Goal: Task Accomplishment & Management: Complete application form

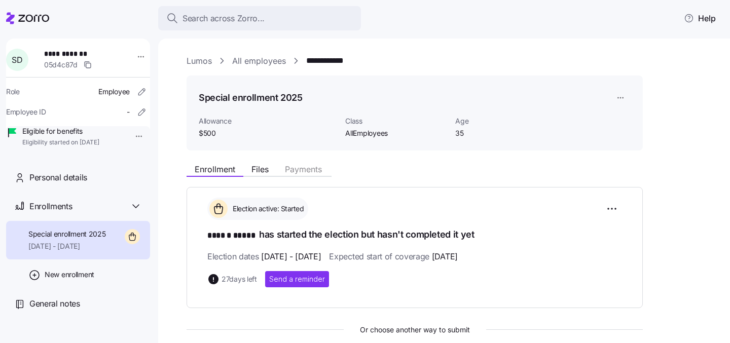
scroll to position [178, 0]
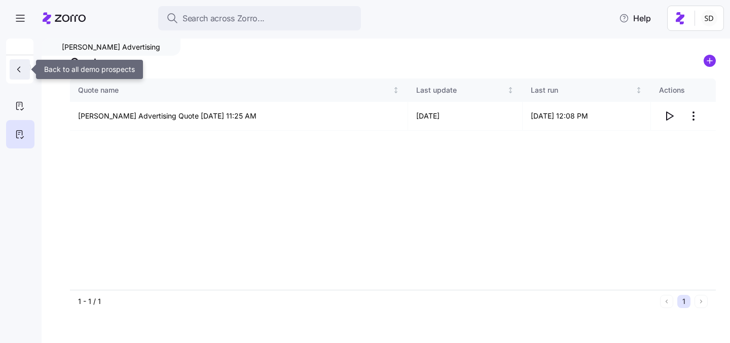
click at [16, 64] on button "button" at bounding box center [20, 69] width 20 height 20
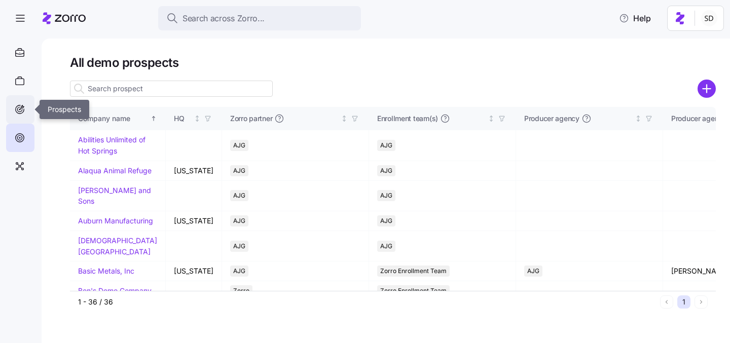
click at [19, 110] on icon at bounding box center [19, 109] width 11 height 12
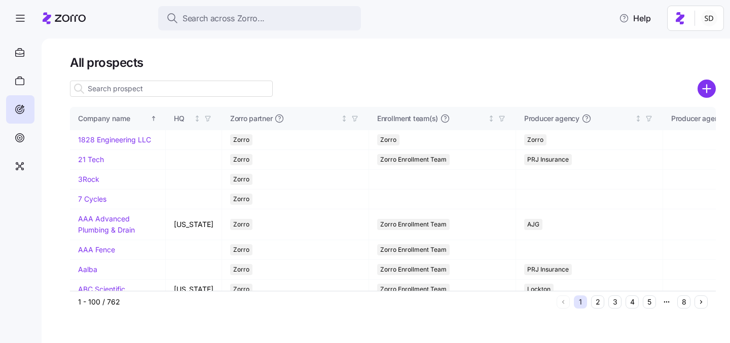
click at [133, 90] on input at bounding box center [171, 89] width 203 height 16
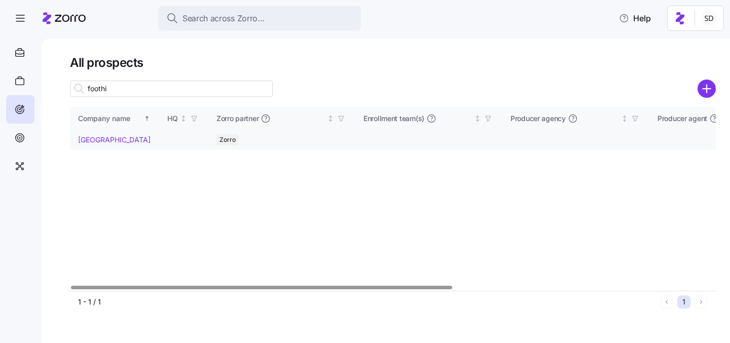
type input "foothi"
click at [87, 138] on link "Foothills Bridge" at bounding box center [114, 139] width 73 height 9
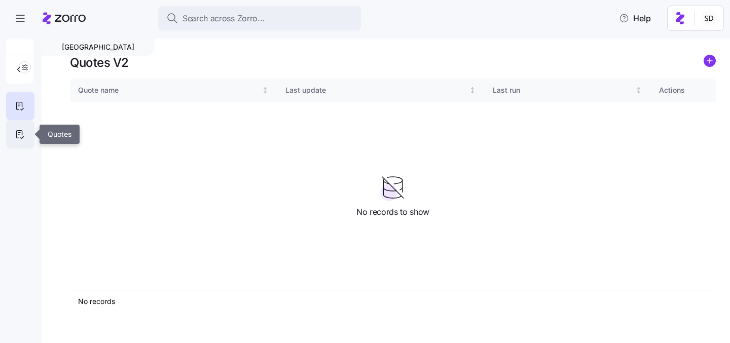
click at [22, 141] on div at bounding box center [20, 134] width 28 height 28
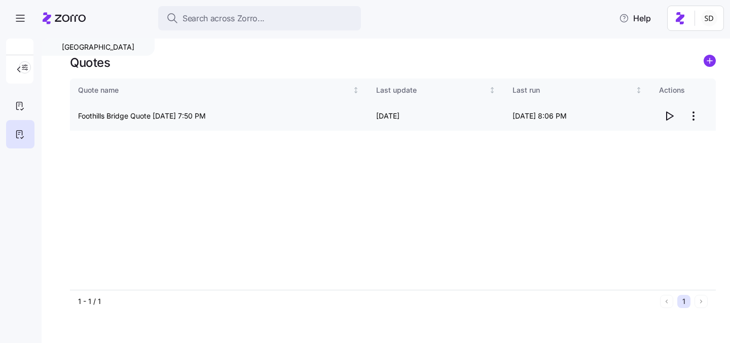
click at [669, 115] on icon "button" at bounding box center [670, 116] width 12 height 12
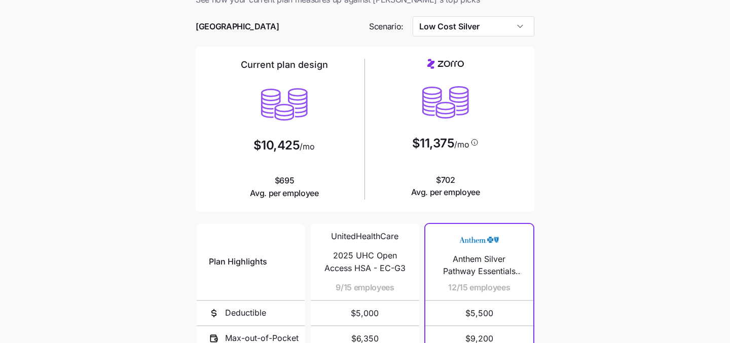
scroll to position [24, 0]
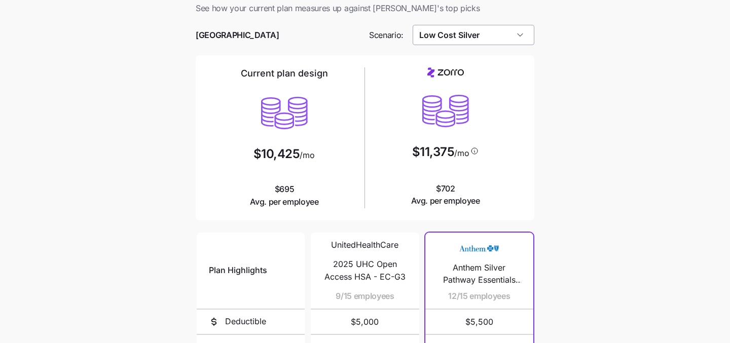
click at [492, 37] on input "Low Cost Silver" at bounding box center [474, 35] width 122 height 20
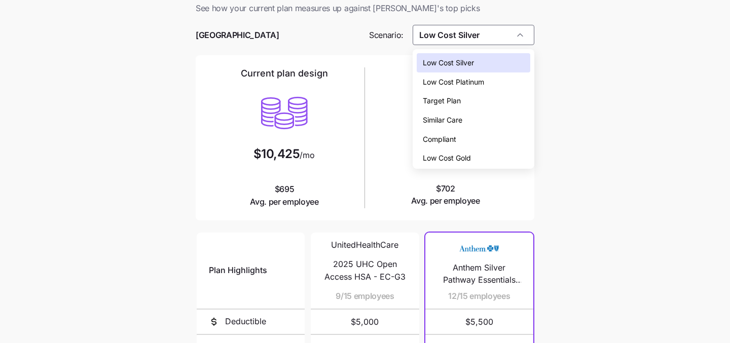
click at [506, 156] on div "Low Cost Gold" at bounding box center [474, 158] width 114 height 19
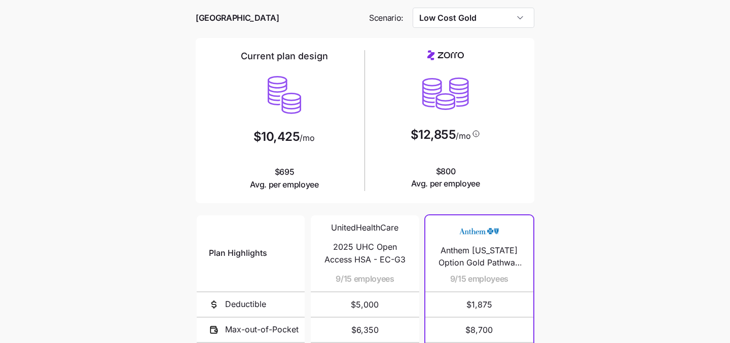
scroll to position [36, 0]
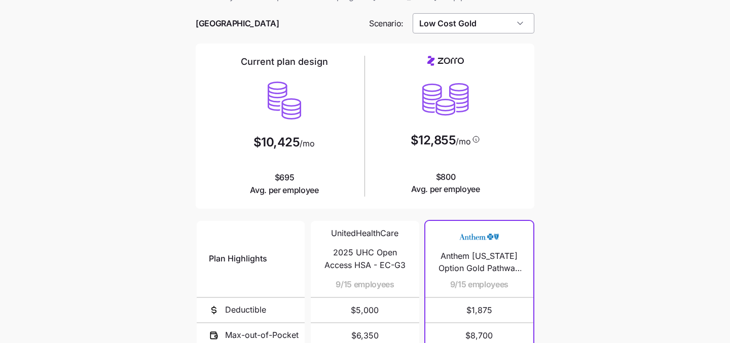
click at [520, 20] on input "Low Cost Gold" at bounding box center [474, 23] width 122 height 20
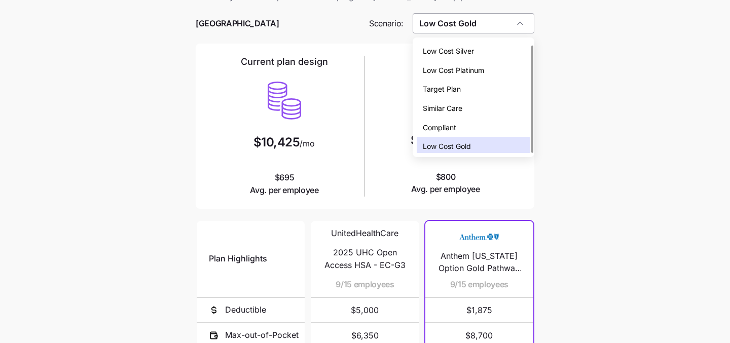
scroll to position [3, 0]
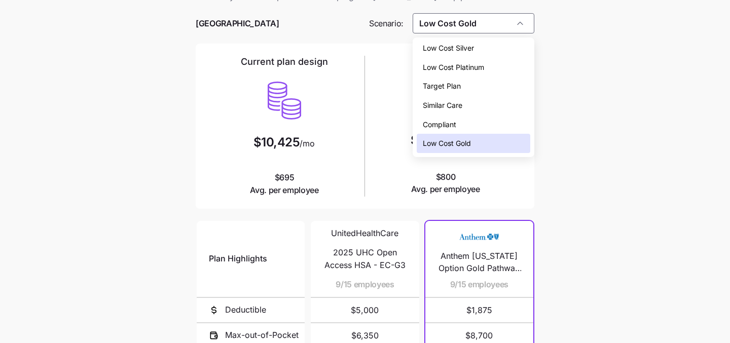
click at [508, 119] on div "Compliant" at bounding box center [474, 124] width 114 height 19
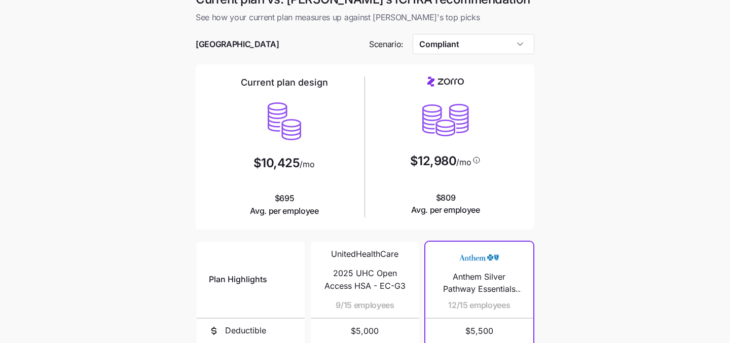
scroll to position [11, 0]
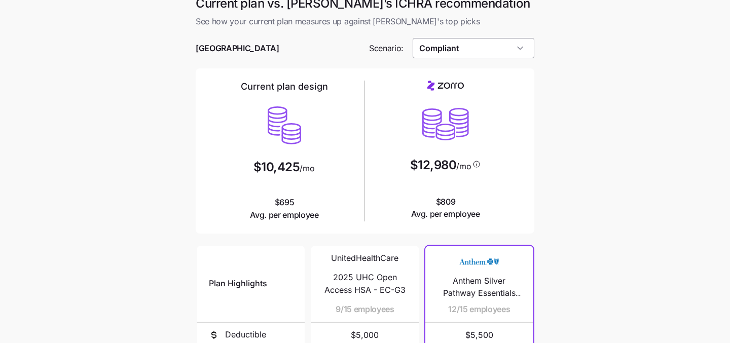
click at [490, 50] on input "Compliant" at bounding box center [474, 48] width 122 height 20
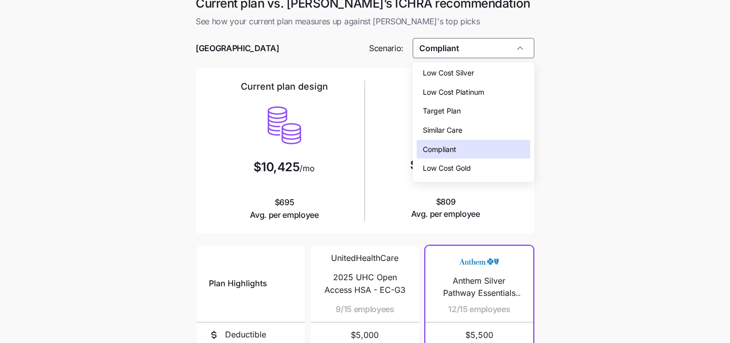
click at [494, 88] on div "Low Cost Platinum" at bounding box center [474, 92] width 114 height 19
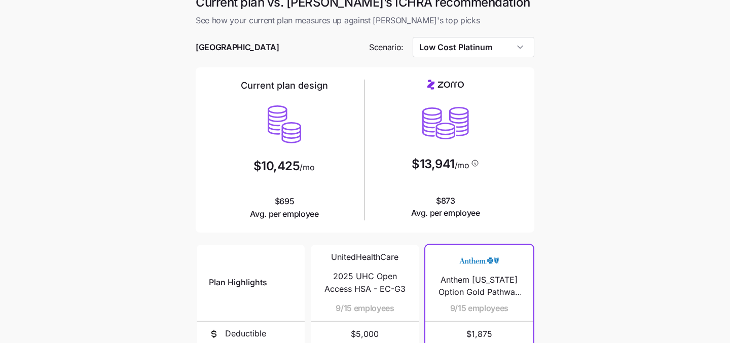
scroll to position [8, 0]
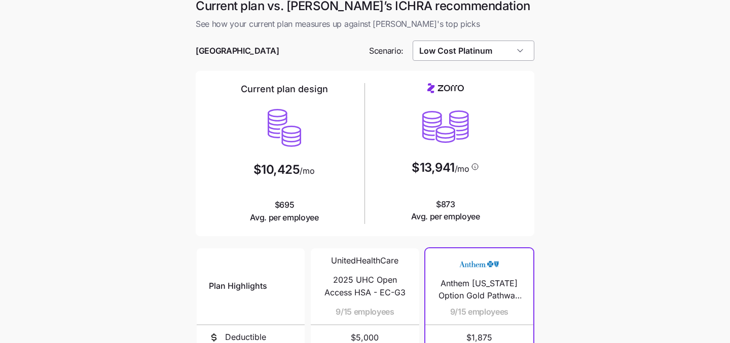
click at [513, 51] on input "Low Cost Platinum" at bounding box center [474, 51] width 122 height 20
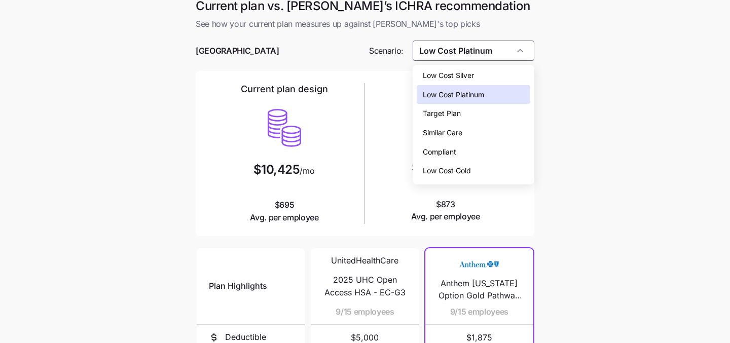
click at [507, 77] on div "Low Cost Silver" at bounding box center [474, 75] width 114 height 19
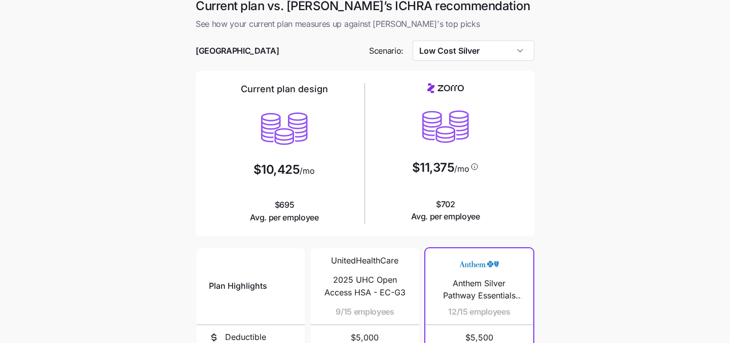
scroll to position [187, 0]
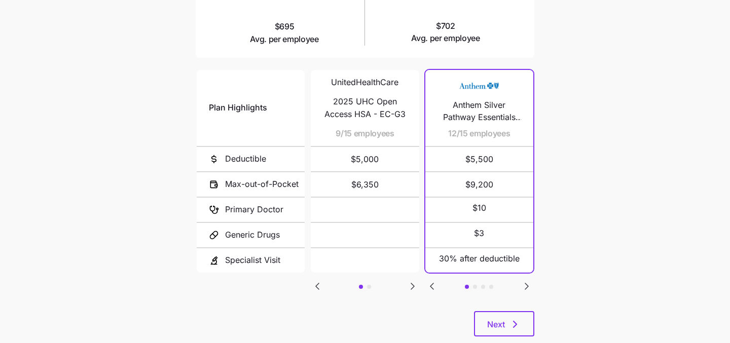
click at [408, 281] on icon "Go to next slide" at bounding box center [413, 287] width 12 height 12
click at [524, 286] on icon "Go to next slide" at bounding box center [527, 287] width 12 height 12
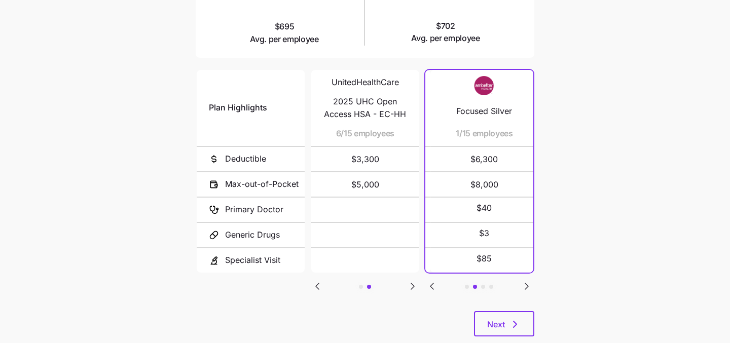
click at [524, 286] on icon "Go to next slide" at bounding box center [527, 287] width 12 height 12
click at [431, 281] on icon "Go to previous slide" at bounding box center [432, 287] width 12 height 12
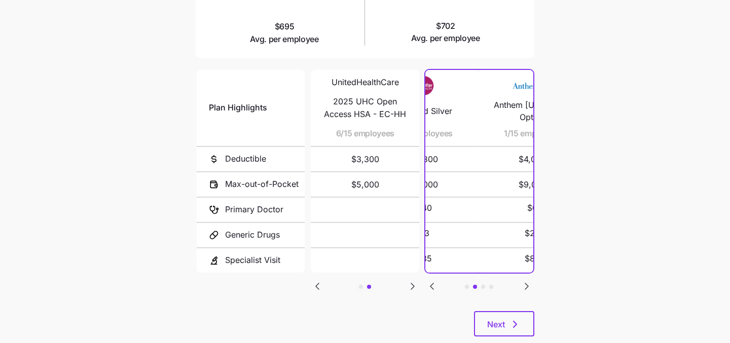
click at [431, 281] on icon "Go to previous slide" at bounding box center [432, 287] width 12 height 12
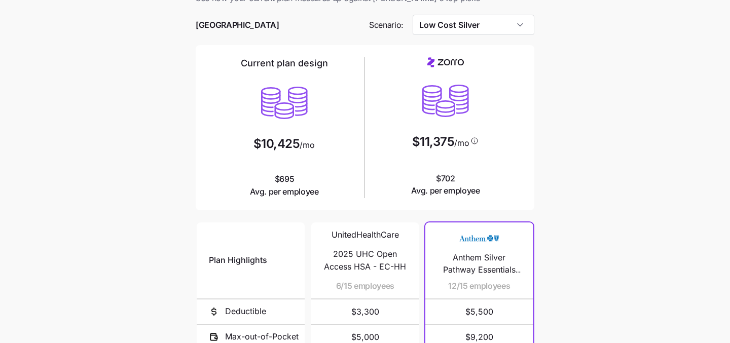
scroll to position [30, 0]
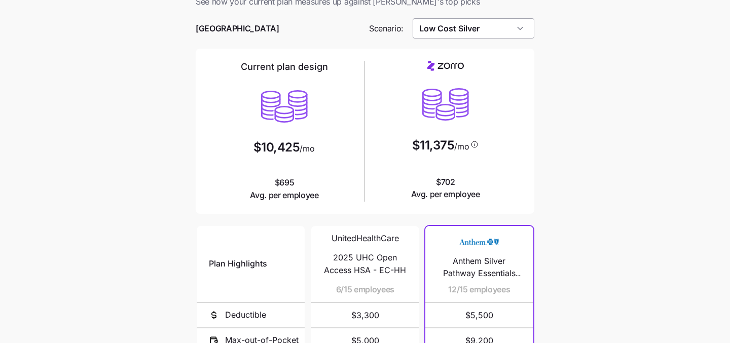
click at [477, 21] on input "Low Cost Silver" at bounding box center [474, 28] width 122 height 20
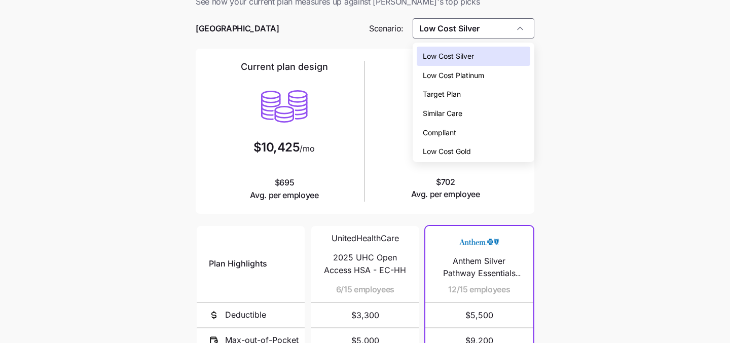
click at [461, 149] on span "Low Cost Gold" at bounding box center [447, 151] width 48 height 11
type input "Low Cost Gold"
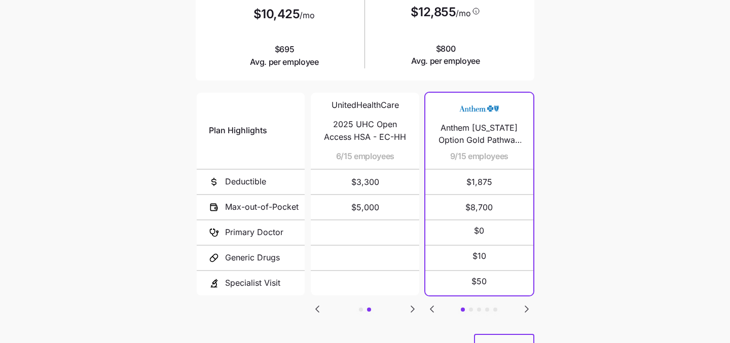
scroll to position [164, 0]
click at [522, 309] on icon "Go to next slide" at bounding box center [527, 309] width 12 height 12
click at [434, 303] on icon "Go to previous slide" at bounding box center [432, 309] width 12 height 12
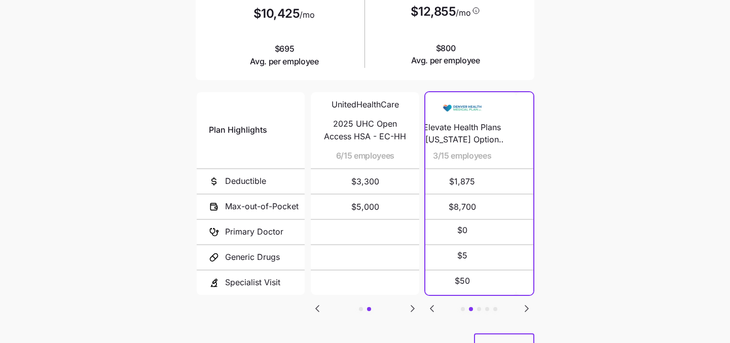
click at [434, 303] on icon "Go to previous slide" at bounding box center [432, 309] width 12 height 12
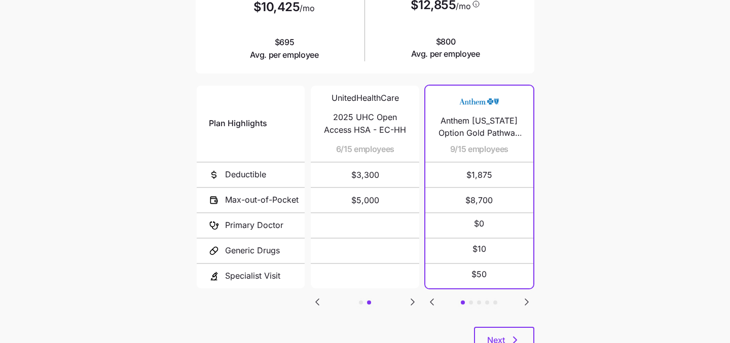
scroll to position [180, 0]
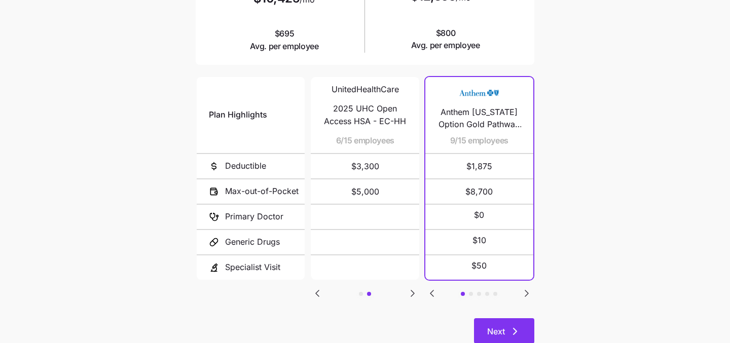
click at [498, 335] on span "Next" at bounding box center [496, 332] width 18 height 12
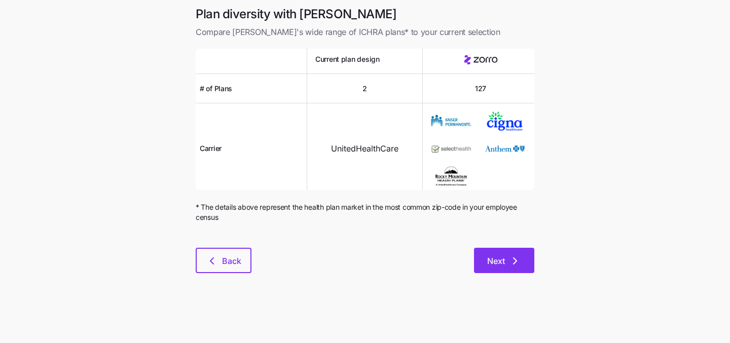
click at [495, 259] on span "Next" at bounding box center [496, 261] width 18 height 12
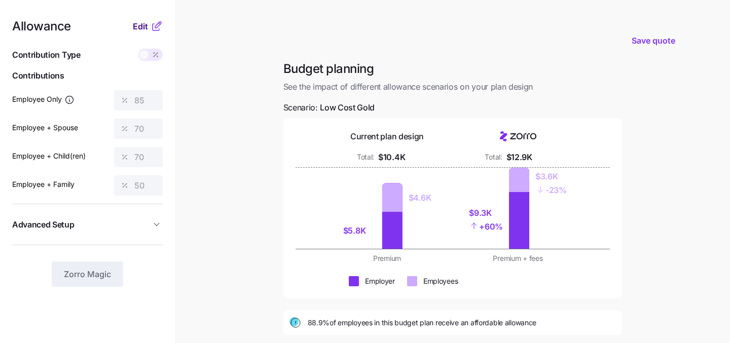
click at [137, 26] on span "Edit" at bounding box center [140, 26] width 15 height 12
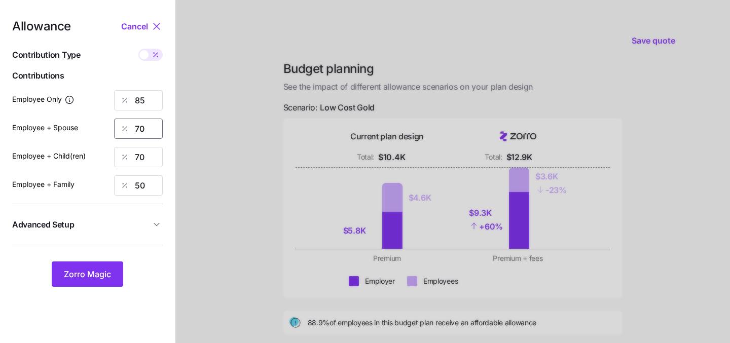
click at [148, 130] on input "70" at bounding box center [138, 129] width 49 height 20
type input "7"
type input "0"
click at [153, 156] on input "70" at bounding box center [138, 157] width 49 height 20
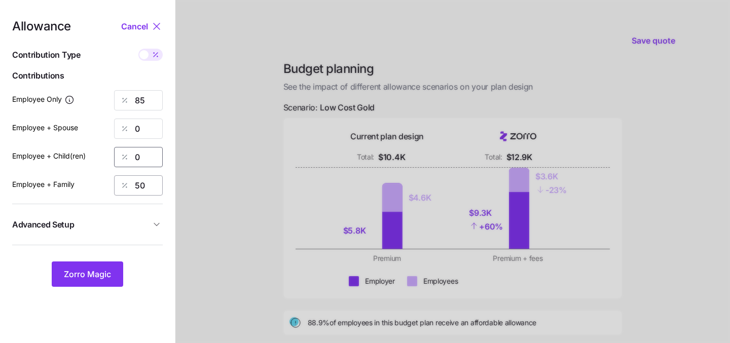
type input "0"
click at [148, 183] on input "50" at bounding box center [138, 186] width 49 height 20
type input "0"
click at [146, 107] on input "85" at bounding box center [138, 100] width 49 height 20
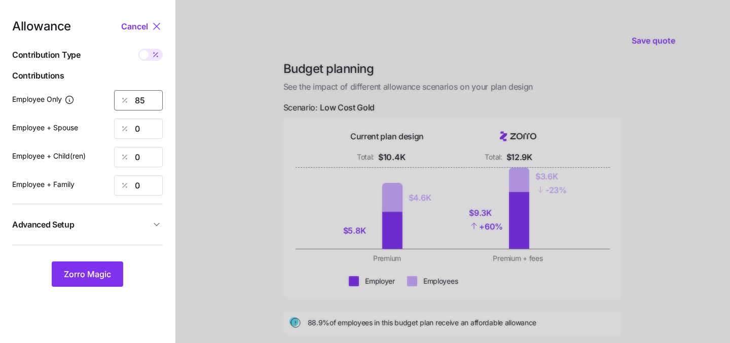
click at [146, 107] on input "85" at bounding box center [138, 100] width 49 height 20
type input "50"
click at [247, 230] on div at bounding box center [453, 249] width 555 height 499
click at [75, 281] on button "Zorro Magic" at bounding box center [88, 274] width 72 height 25
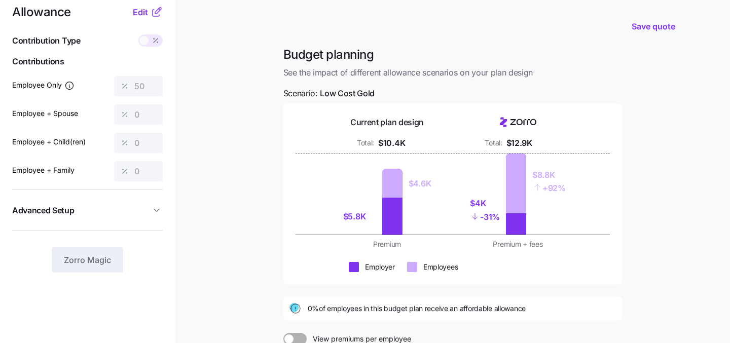
scroll to position [14, 0]
click at [138, 12] on span "Edit" at bounding box center [140, 13] width 15 height 12
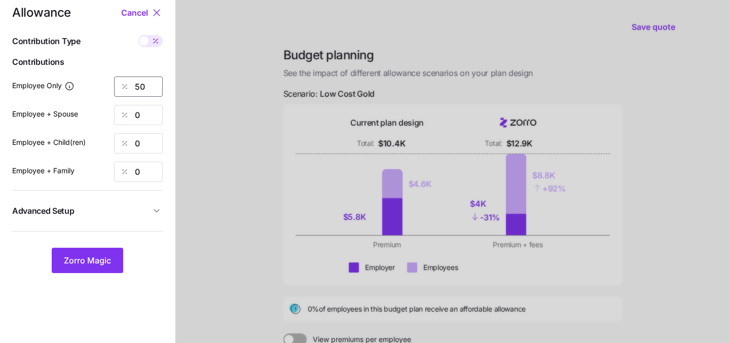
click at [154, 84] on input "50" at bounding box center [138, 87] width 49 height 20
click at [200, 255] on div at bounding box center [453, 235] width 555 height 499
click at [89, 255] on button "Zorro Magic" at bounding box center [88, 260] width 72 height 25
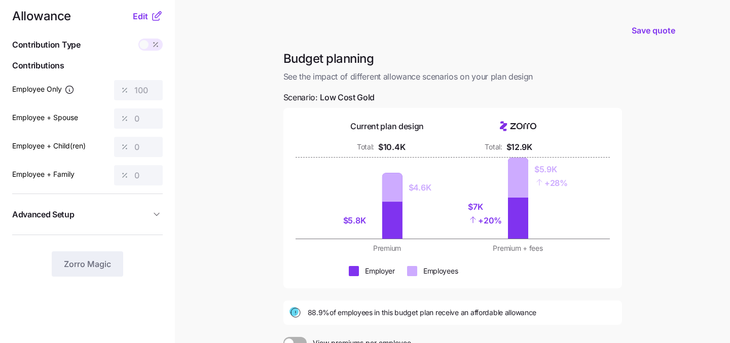
scroll to position [10, 0]
click at [141, 19] on span "Edit" at bounding box center [140, 17] width 15 height 12
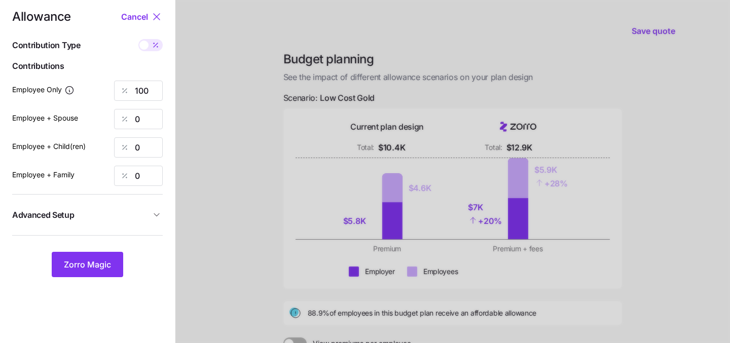
click at [153, 46] on icon at bounding box center [156, 45] width 8 height 8
click at [138, 39] on input "checkbox" at bounding box center [138, 39] width 0 height 0
click at [153, 46] on span at bounding box center [157, 45] width 9 height 9
click at [138, 39] on input "checkbox" at bounding box center [138, 39] width 0 height 0
type input "100"
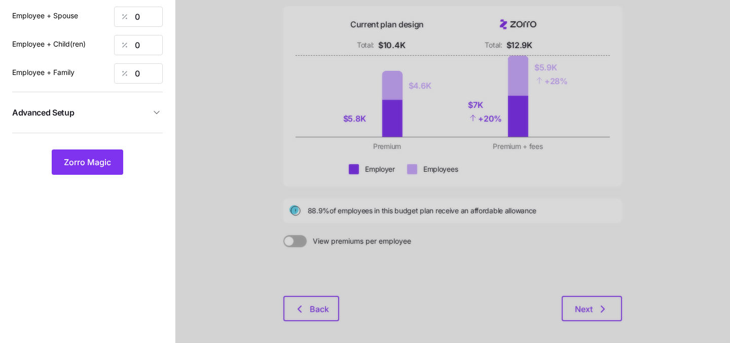
scroll to position [130, 0]
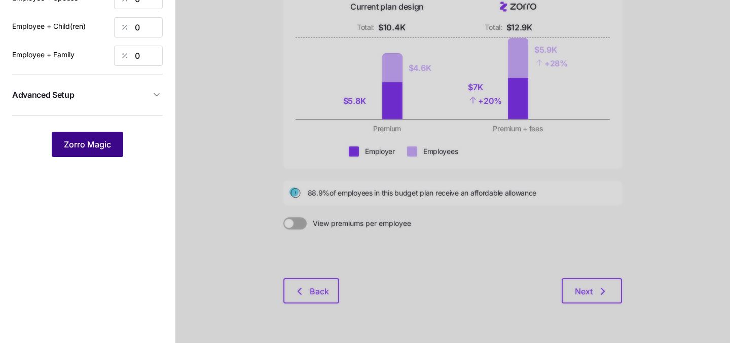
click at [78, 143] on span "Zorro Magic" at bounding box center [87, 144] width 47 height 12
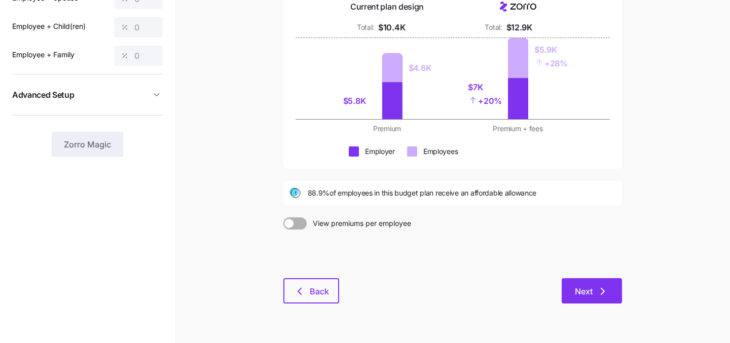
click at [584, 291] on span "Next" at bounding box center [584, 292] width 18 height 12
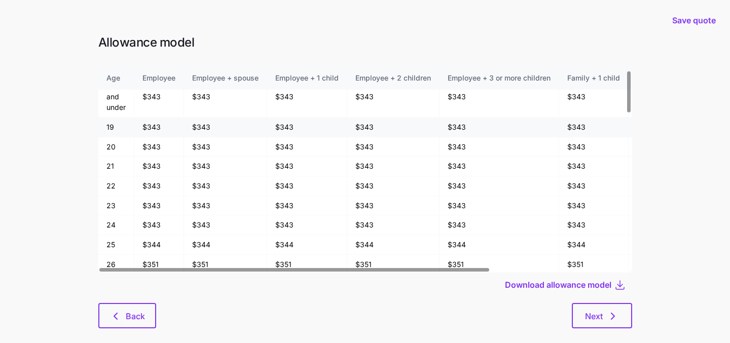
scroll to position [39, 0]
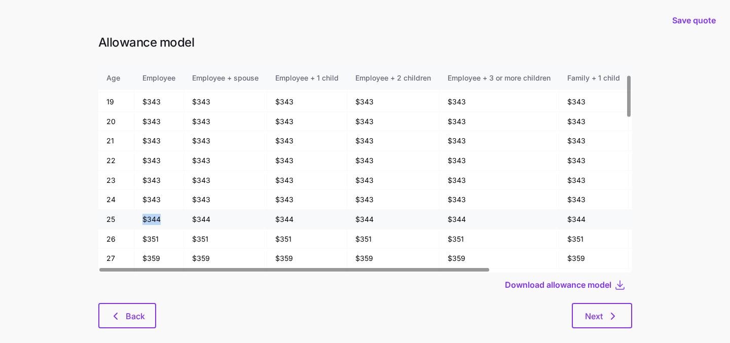
drag, startPoint x: 161, startPoint y: 219, endPoint x: 131, endPoint y: 219, distance: 29.4
click at [131, 219] on tr "25 $344 $344 $344 $344 $344 $344 $344 $344" at bounding box center [458, 220] width 721 height 20
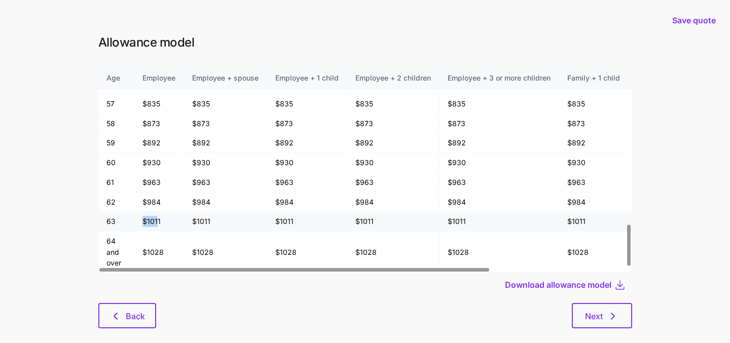
drag, startPoint x: 159, startPoint y: 225, endPoint x: 137, endPoint y: 225, distance: 21.3
click at [138, 225] on td "$1011" at bounding box center [159, 222] width 50 height 20
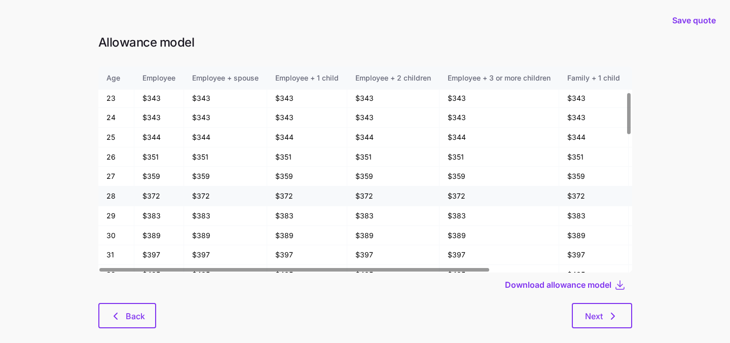
scroll to position [127, 0]
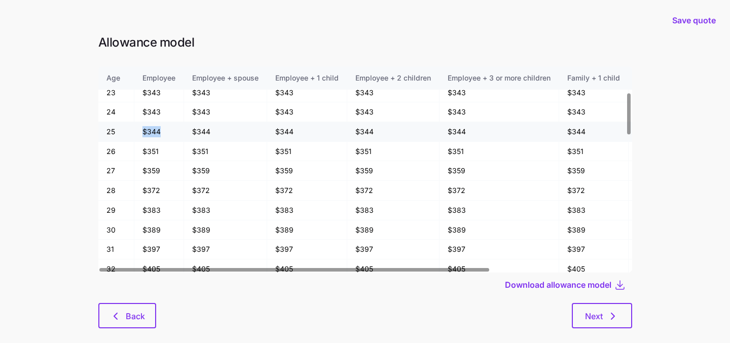
drag, startPoint x: 162, startPoint y: 132, endPoint x: 141, endPoint y: 132, distance: 21.8
click at [141, 132] on td "$344" at bounding box center [159, 132] width 50 height 20
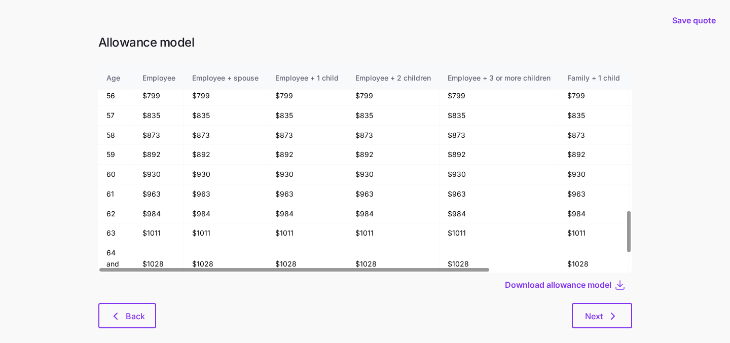
scroll to position [783, 0]
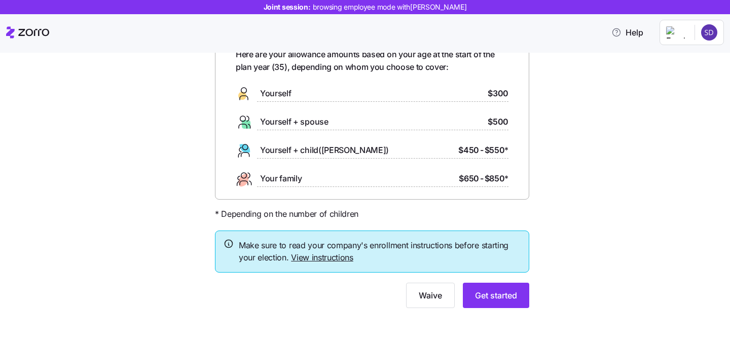
scroll to position [62, 0]
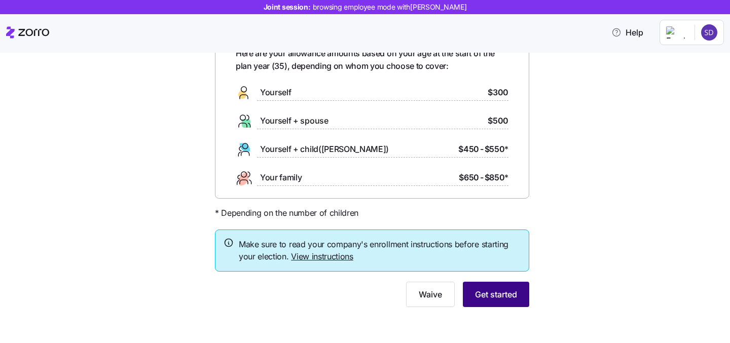
click at [488, 298] on span "Get started" at bounding box center [496, 295] width 42 height 12
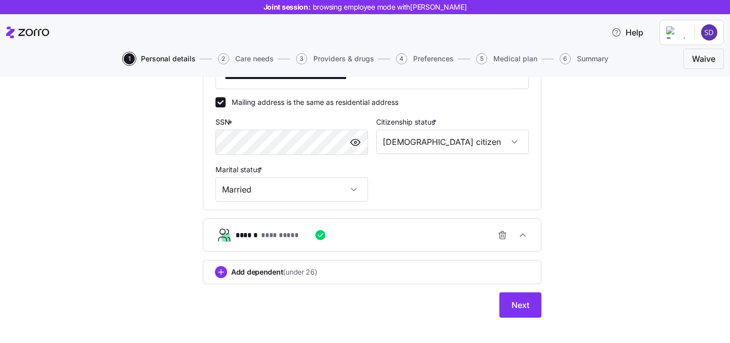
scroll to position [333, 0]
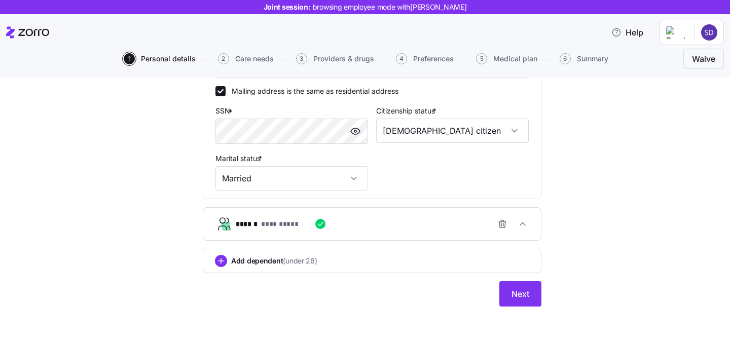
click at [403, 233] on div "**********" at bounding box center [376, 224] width 281 height 20
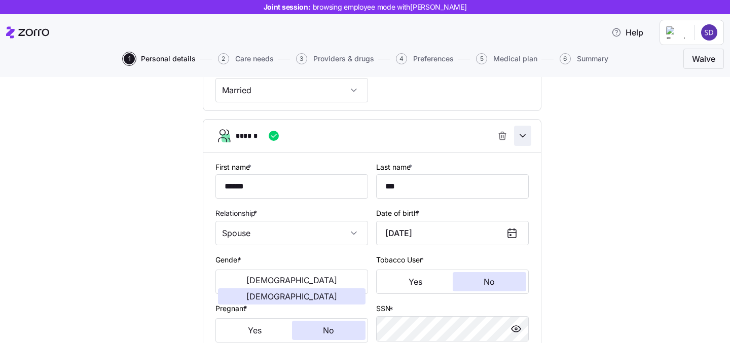
click at [526, 141] on icon "button" at bounding box center [523, 136] width 10 height 10
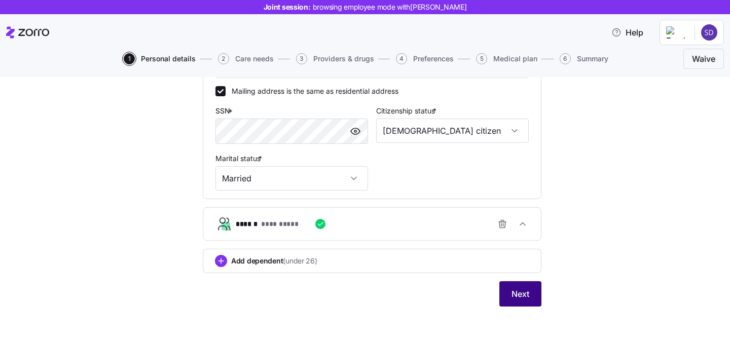
click at [520, 293] on span "Next" at bounding box center [521, 294] width 18 height 12
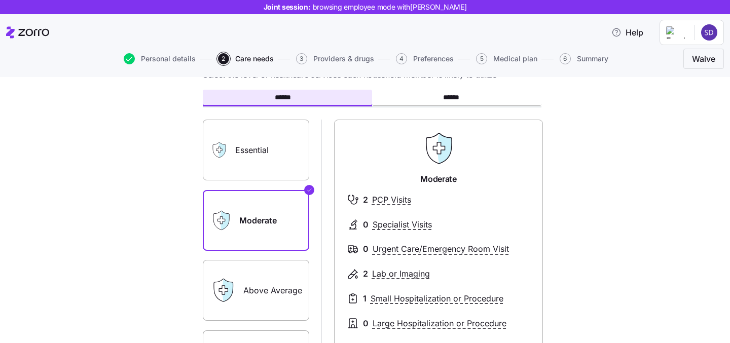
scroll to position [37, 0]
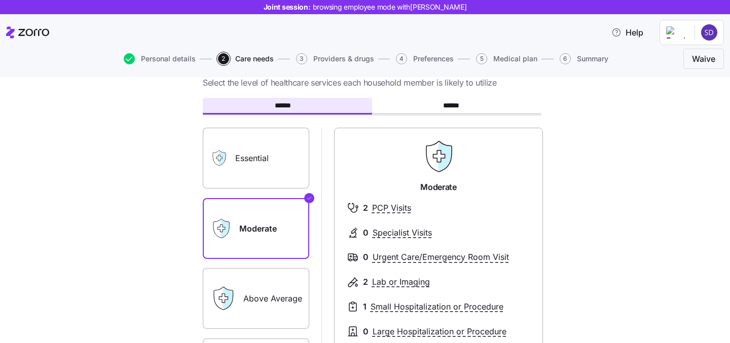
click at [248, 152] on label "Essential" at bounding box center [256, 158] width 107 height 61
click at [0, 0] on input "Essential" at bounding box center [0, 0] width 0 height 0
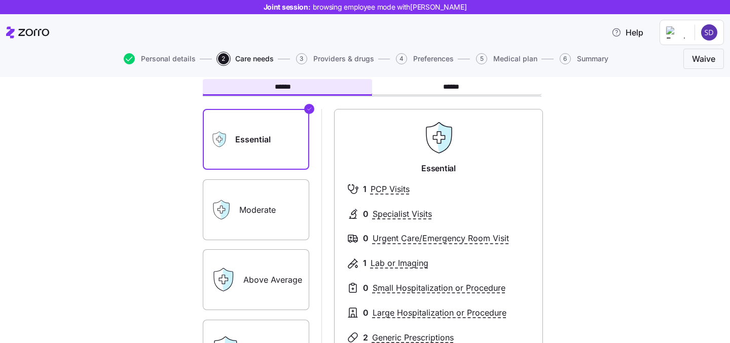
scroll to position [101, 0]
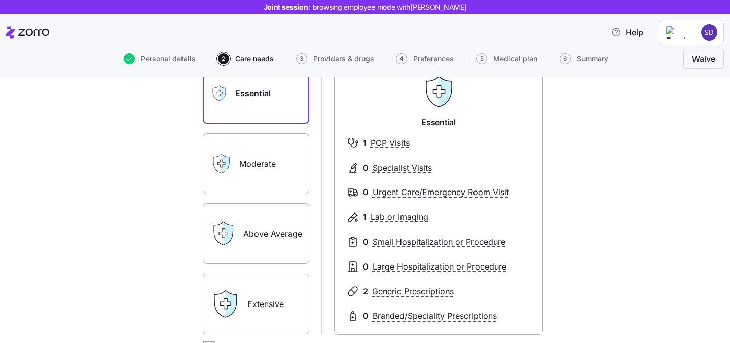
click at [276, 304] on label "Extensive" at bounding box center [256, 304] width 107 height 61
click at [0, 0] on input "Extensive" at bounding box center [0, 0] width 0 height 0
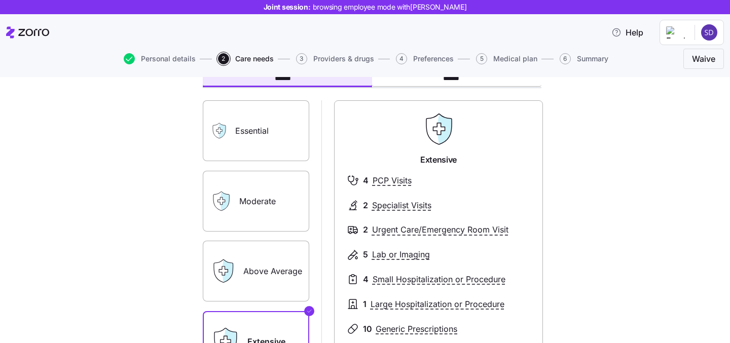
click at [263, 198] on label "Moderate" at bounding box center [256, 201] width 107 height 61
click at [0, 0] on input "Moderate" at bounding box center [0, 0] width 0 height 0
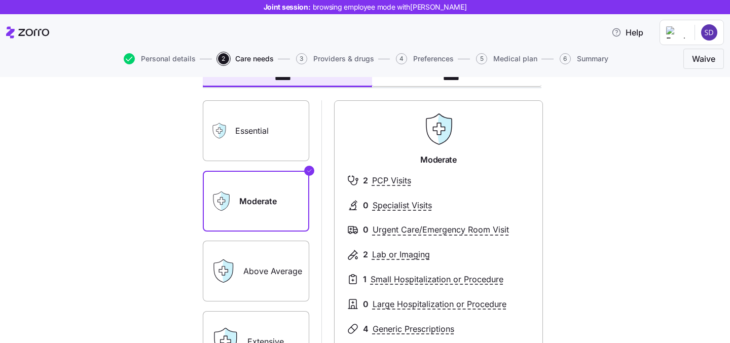
scroll to position [170, 0]
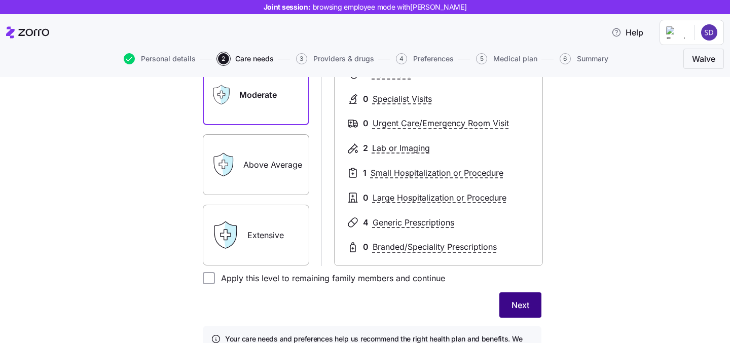
click at [531, 311] on button "Next" at bounding box center [521, 305] width 42 height 25
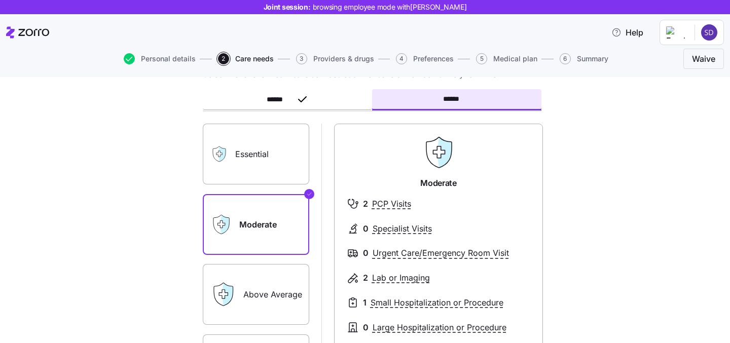
scroll to position [46, 0]
click at [262, 169] on label "Essential" at bounding box center [256, 153] width 107 height 61
click at [0, 0] on input "Essential" at bounding box center [0, 0] width 0 height 0
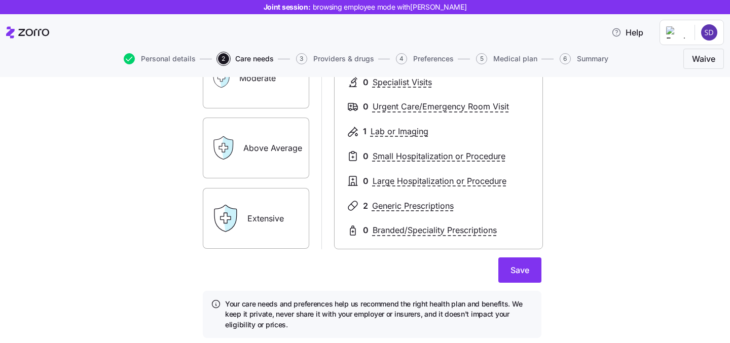
scroll to position [194, 0]
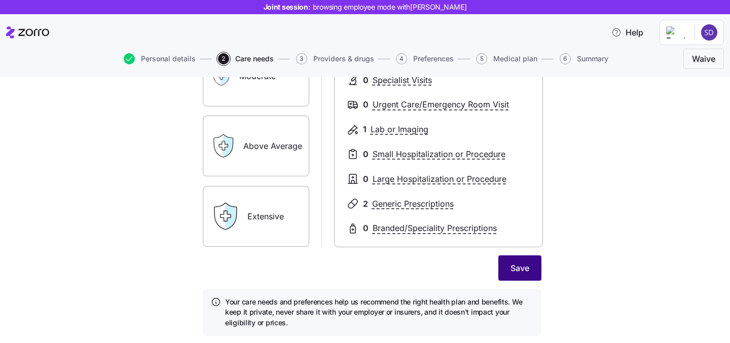
click at [513, 271] on span "Save" at bounding box center [520, 268] width 19 height 12
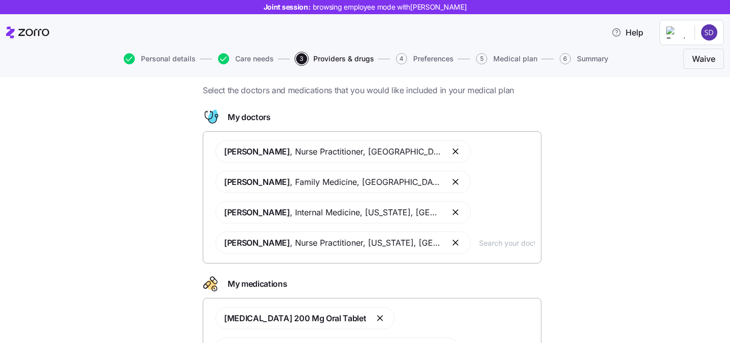
scroll to position [42, 0]
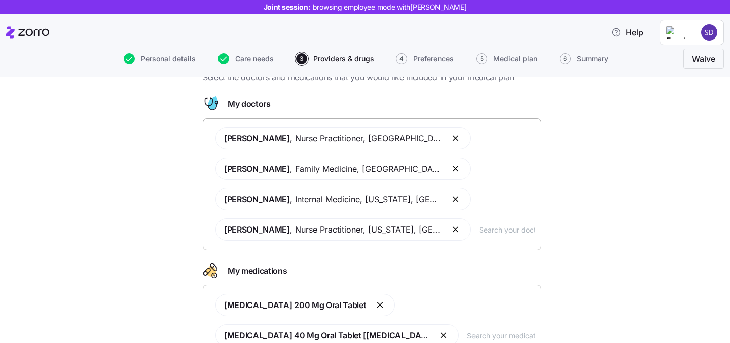
click at [479, 230] on input "text" at bounding box center [507, 229] width 56 height 11
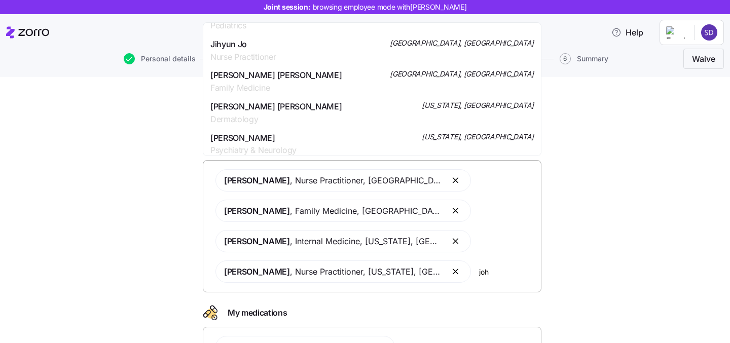
scroll to position [1015, 0]
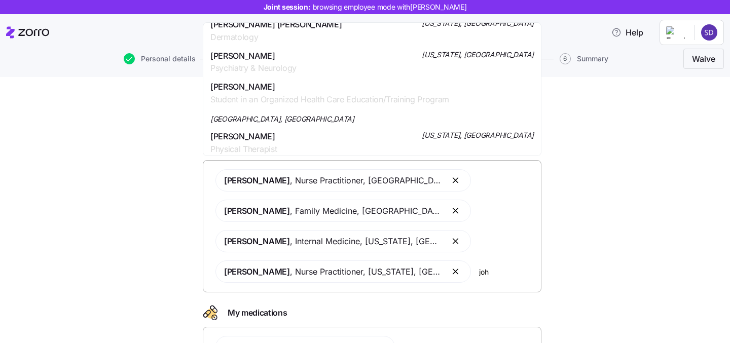
type input "joh"
click at [556, 195] on div "Doctors and medications Select the doctors and medications that you would like …" at bounding box center [372, 270] width 688 height 355
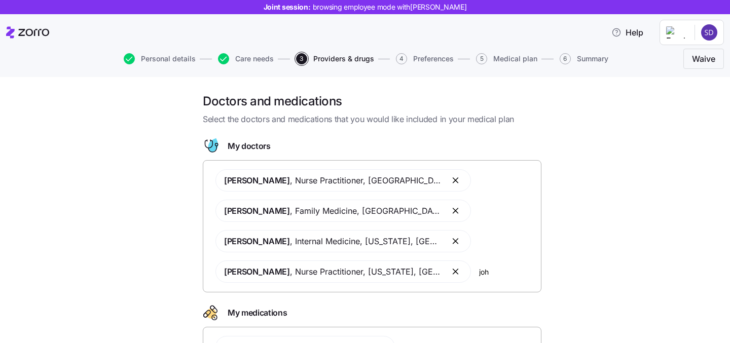
scroll to position [105, 0]
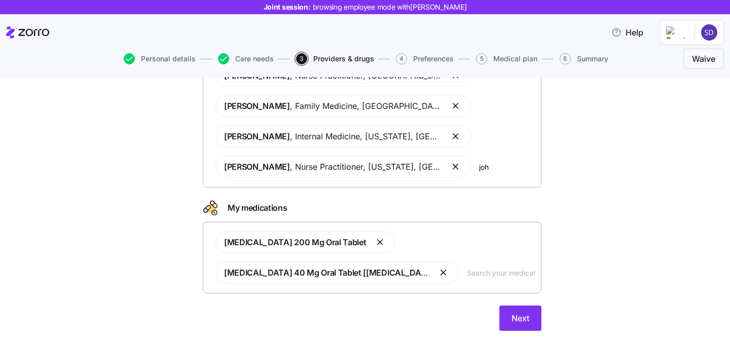
click at [467, 273] on input "text" at bounding box center [501, 272] width 68 height 11
click at [374, 242] on button "button" at bounding box center [380, 242] width 12 height 12
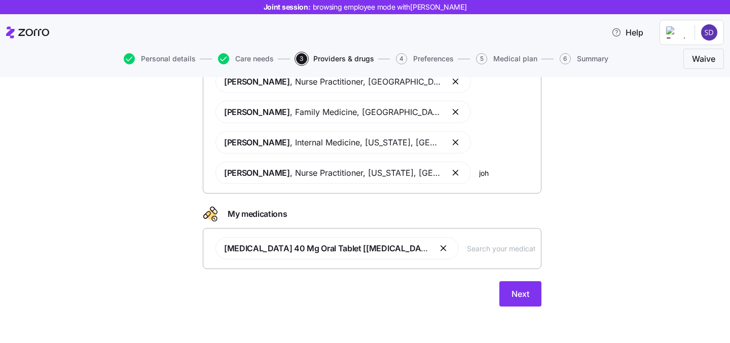
click at [467, 251] on input "text" at bounding box center [501, 248] width 68 height 11
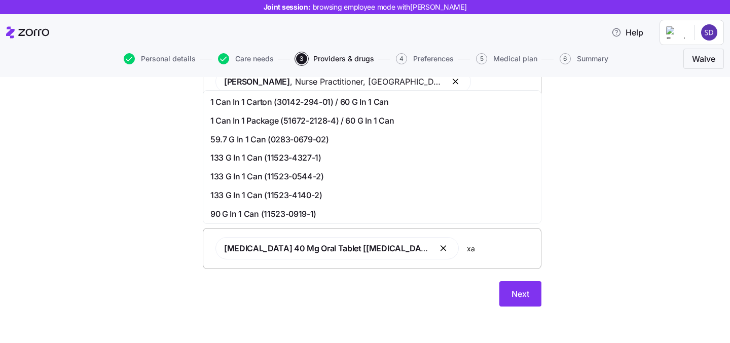
type input "x"
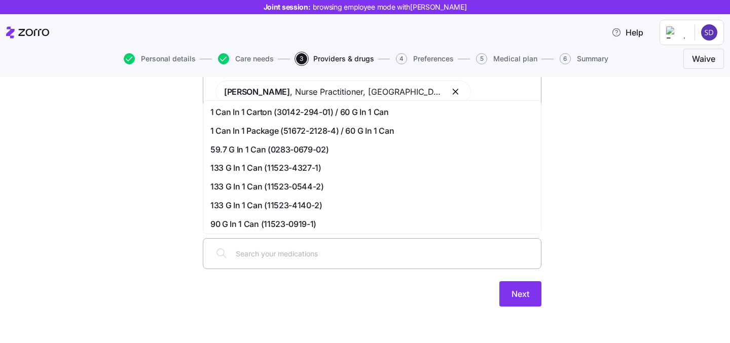
click at [374, 260] on div at bounding box center [373, 253] width 326 height 24
type input "[MEDICAL_DATA]"
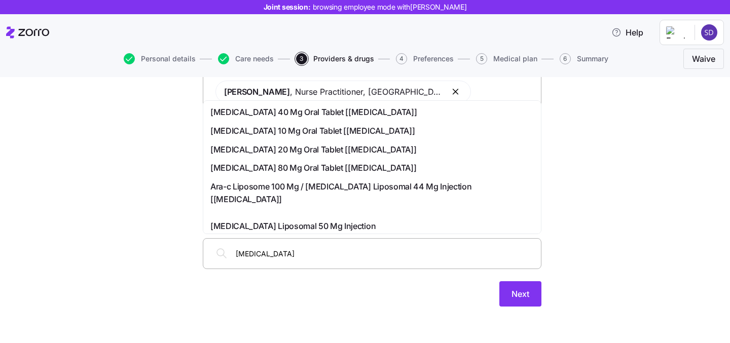
click at [300, 112] on span "[MEDICAL_DATA] 40 Mg Oral Tablet [[MEDICAL_DATA]]" at bounding box center [314, 112] width 206 height 13
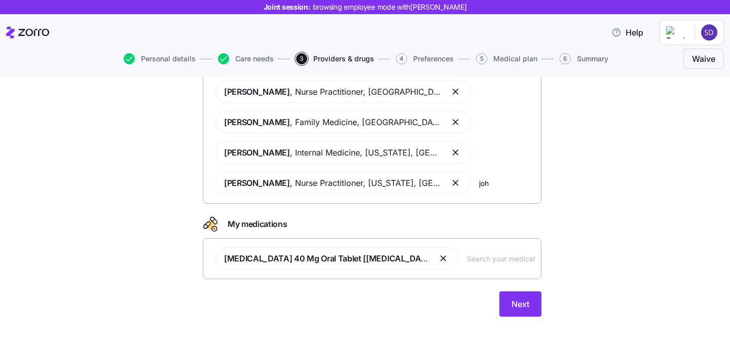
scroll to position [99, 0]
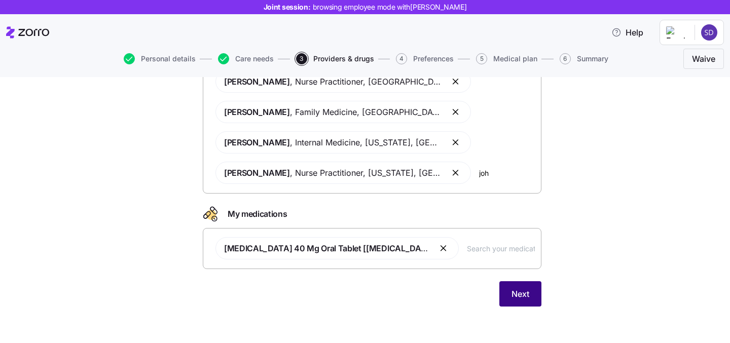
click at [517, 296] on span "Next" at bounding box center [521, 294] width 18 height 12
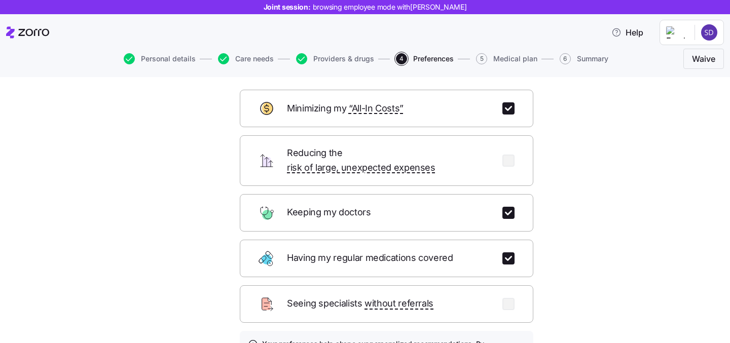
scroll to position [39, 0]
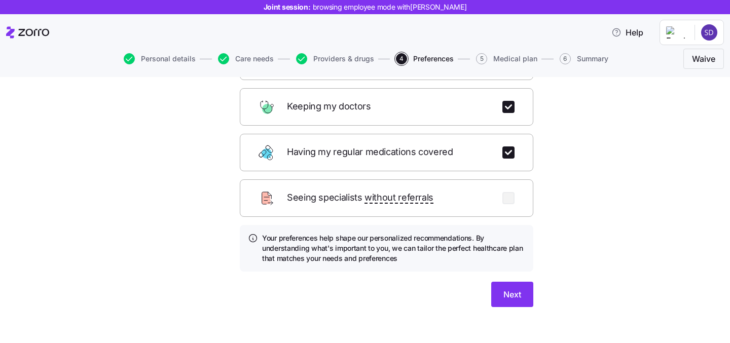
click at [500, 311] on div "Which of these are most important to you? Select up to 3 of the most important …" at bounding box center [372, 135] width 355 height 393
click at [506, 289] on button "Next" at bounding box center [513, 294] width 42 height 25
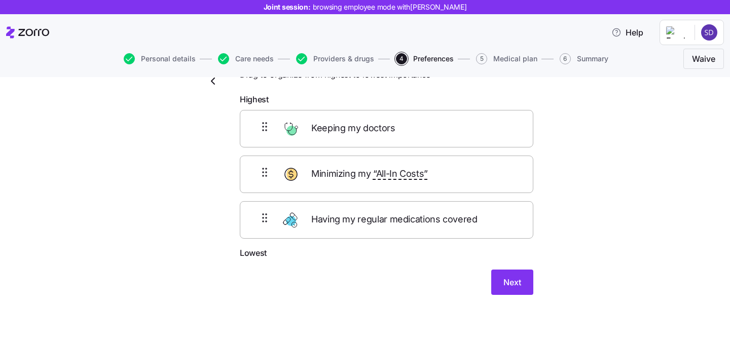
scroll to position [21, 0]
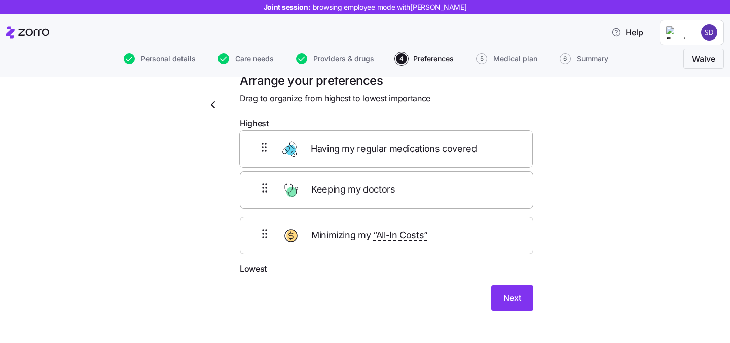
drag, startPoint x: 356, startPoint y: 245, endPoint x: 356, endPoint y: 143, distance: 102.5
click at [356, 143] on div "Keeping my doctors Minimizing my “All-In Costs” Having my regular medications c…" at bounding box center [387, 198] width 294 height 129
drag, startPoint x: 369, startPoint y: 256, endPoint x: 363, endPoint y: 190, distance: 65.8
click at [363, 190] on div "Having my regular medications covered Minimizing my “All-In Costs” Keeping my d…" at bounding box center [387, 198] width 294 height 129
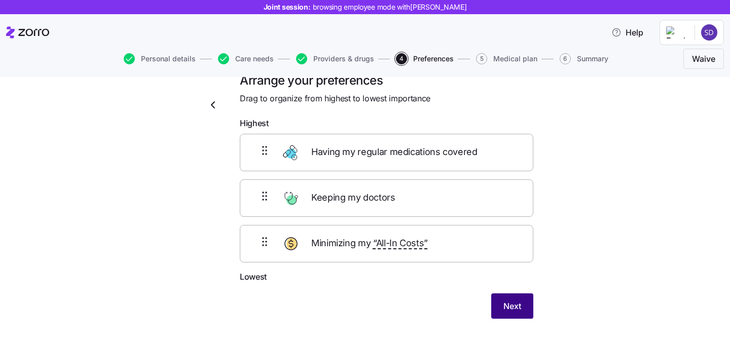
click at [508, 305] on span "Next" at bounding box center [513, 306] width 18 height 12
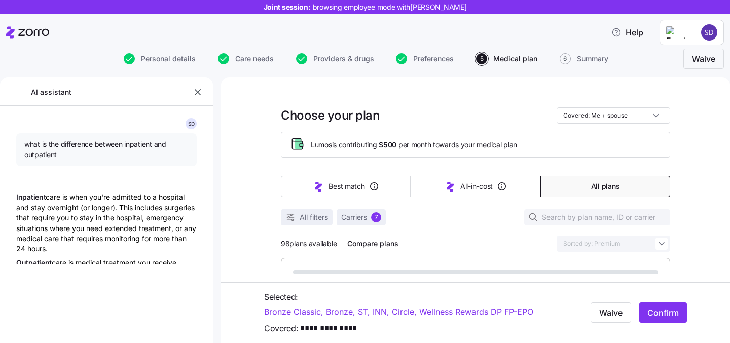
type textarea "x"
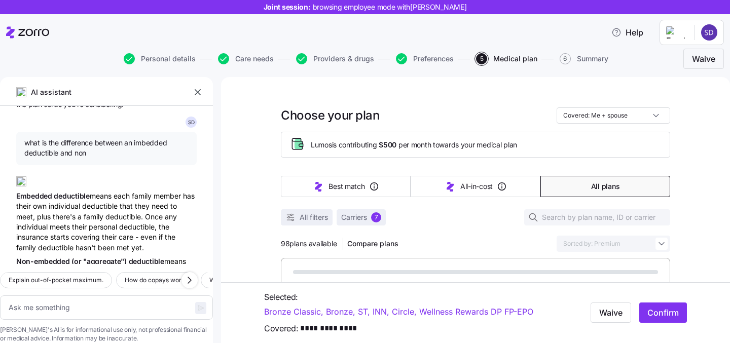
scroll to position [4230, 0]
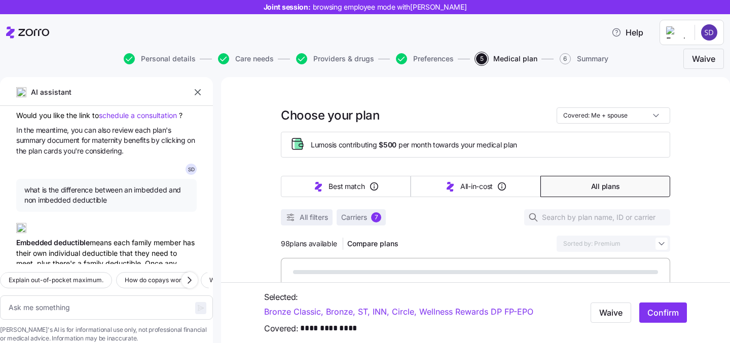
click at [199, 92] on icon "button" at bounding box center [198, 92] width 10 height 10
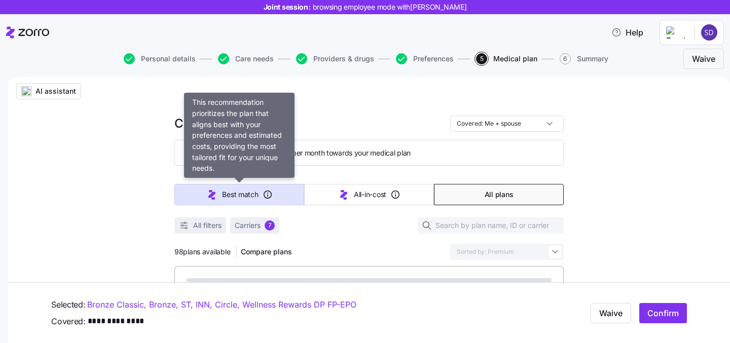
click at [224, 200] on button "Best match" at bounding box center [240, 194] width 130 height 21
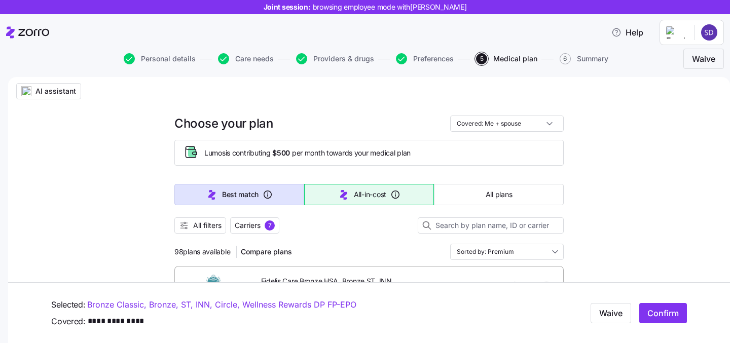
type input "Sorted by: Best match"
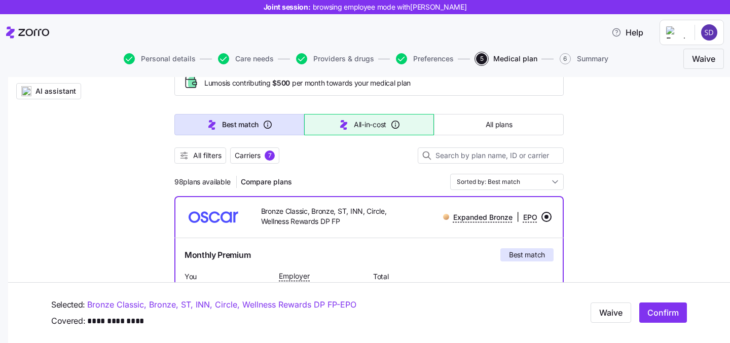
scroll to position [74, 0]
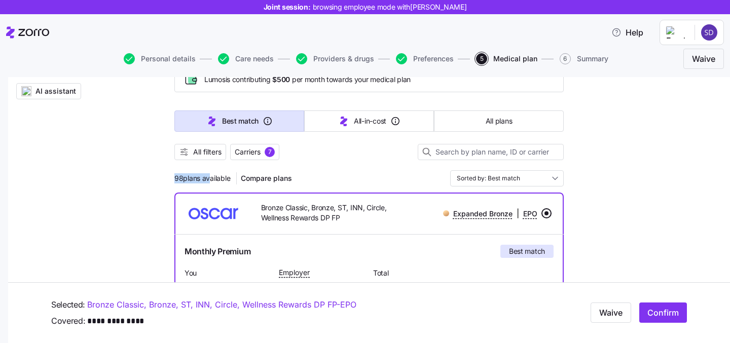
drag, startPoint x: 172, startPoint y: 177, endPoint x: 208, endPoint y: 178, distance: 35.5
click at [362, 172] on div "98 plans available Compare plans Sorted by: Best match" at bounding box center [370, 178] width 390 height 16
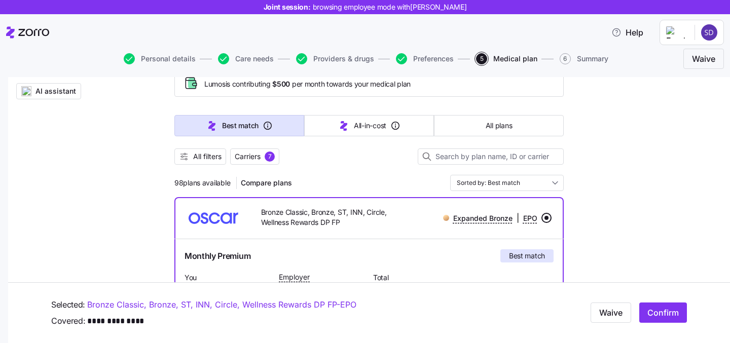
scroll to position [67, 0]
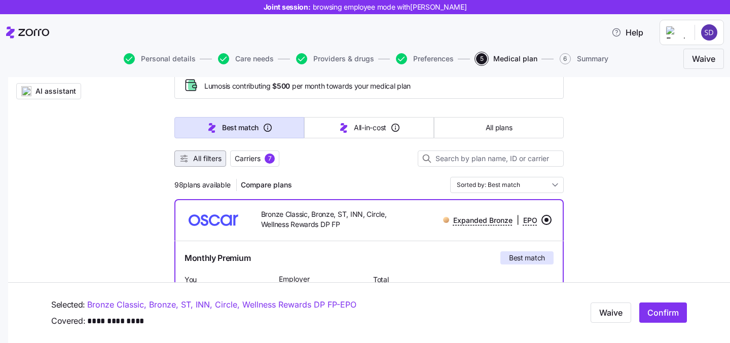
click at [206, 160] on span "All filters" at bounding box center [207, 159] width 28 height 10
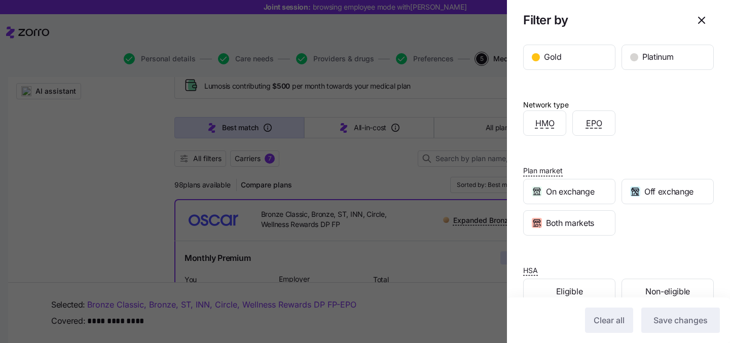
scroll to position [234, 0]
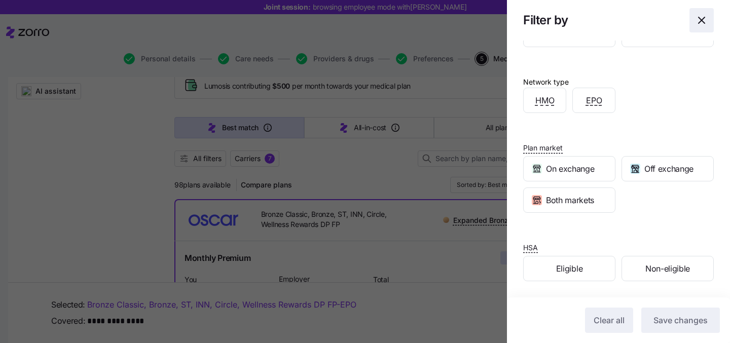
click at [703, 21] on icon "button" at bounding box center [702, 20] width 12 height 12
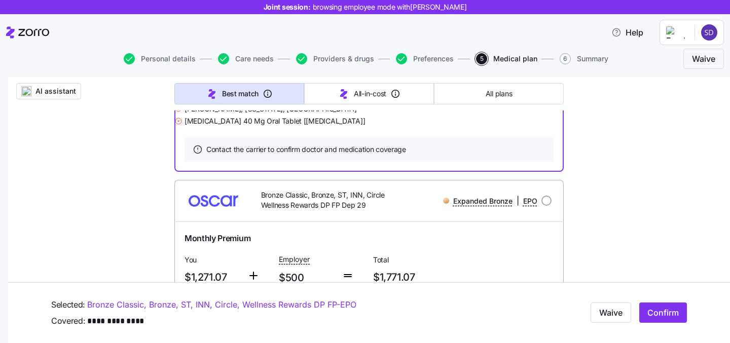
scroll to position [496, 0]
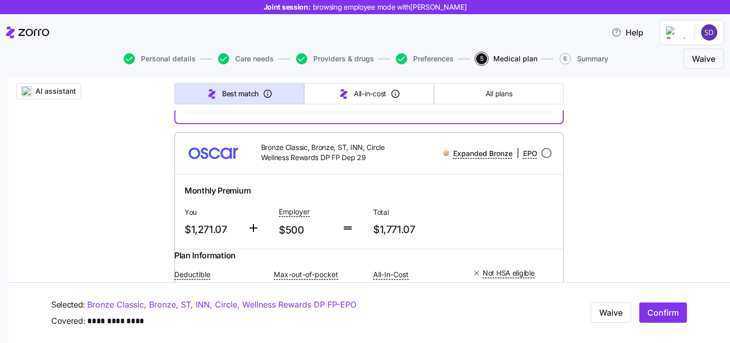
click at [549, 158] on input "radio" at bounding box center [547, 153] width 10 height 10
radio input "true"
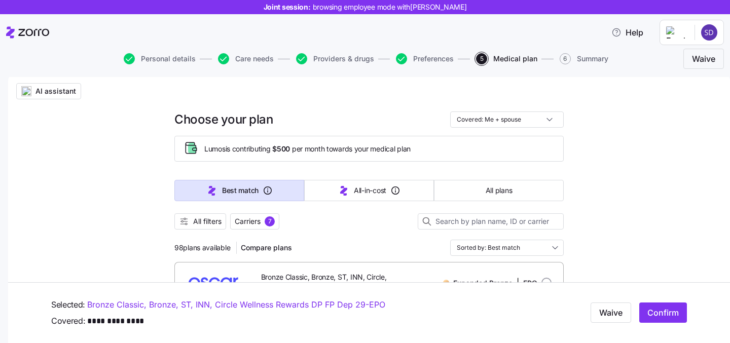
scroll to position [48, 0]
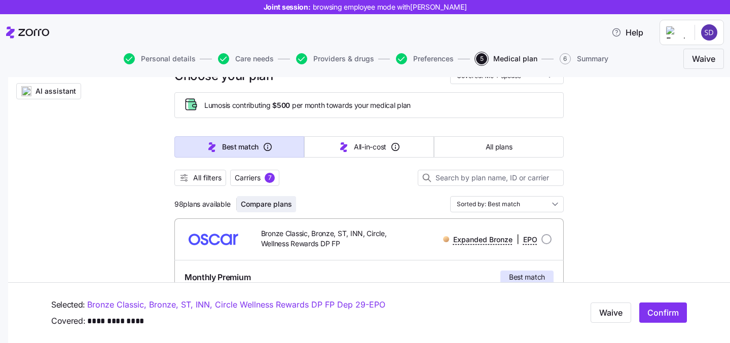
click at [258, 203] on span "Compare plans" at bounding box center [266, 204] width 51 height 10
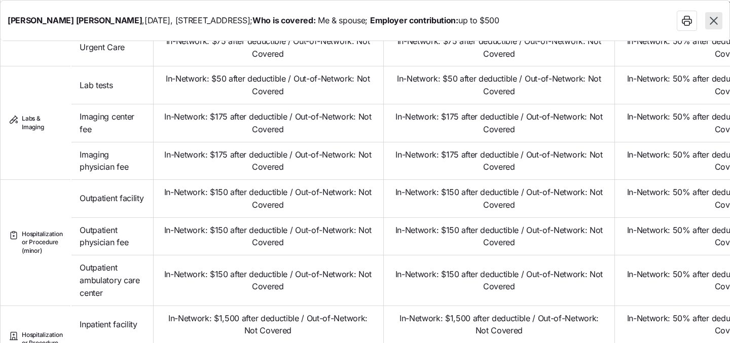
scroll to position [641, 0]
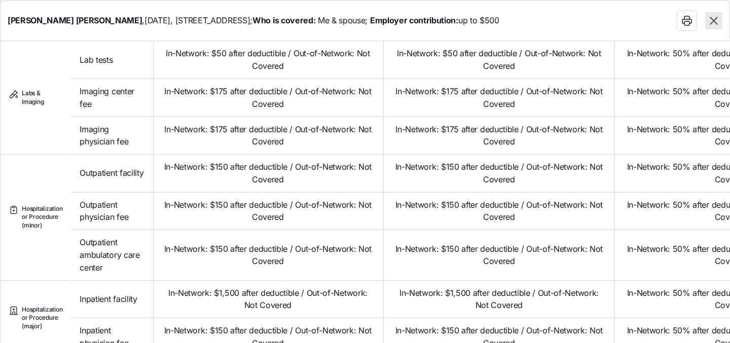
click at [712, 21] on icon "button" at bounding box center [714, 20] width 13 height 13
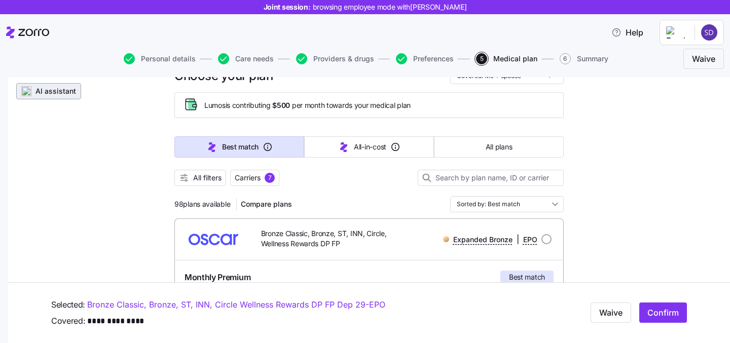
click at [42, 94] on span "AI assistant" at bounding box center [56, 91] width 41 height 10
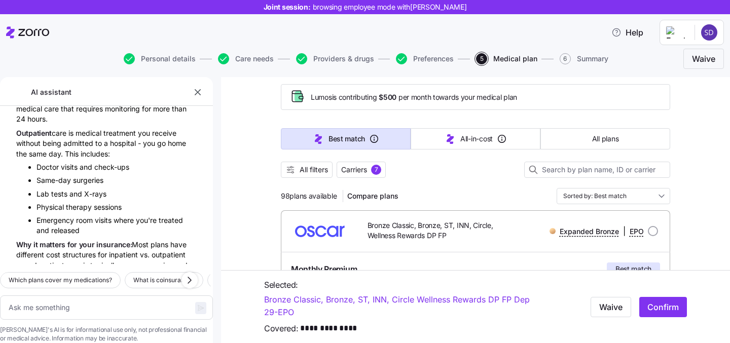
scroll to position [130, 0]
click at [125, 296] on textarea at bounding box center [106, 308] width 213 height 24
type textarea "x"
type textarea "w"
type textarea "x"
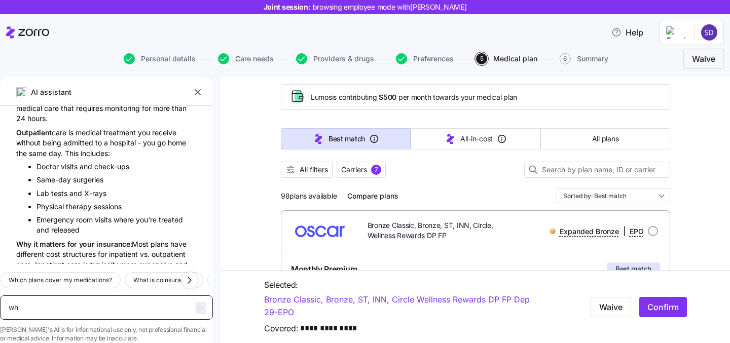
type textarea "wha"
type textarea "x"
type textarea "whatg"
type textarea "x"
type textarea "whatg i"
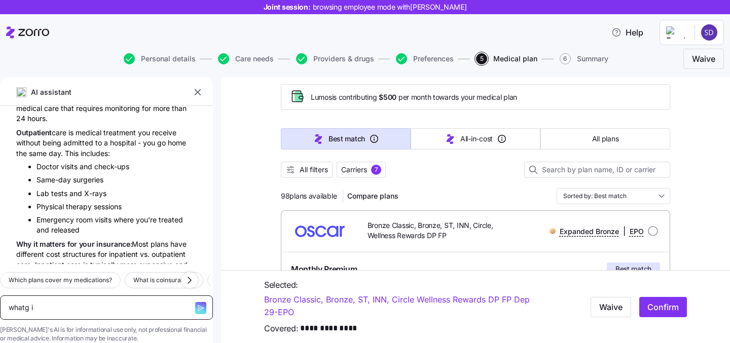
type textarea "x"
type textarea "whatg i"
type textarea "x"
type textarea "whatg i"
type textarea "x"
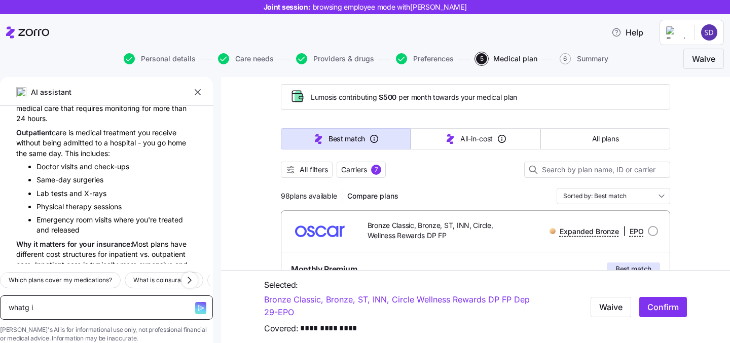
type textarea "whatg"
type textarea "x"
type textarea "whatg"
type textarea "x"
type textarea "what"
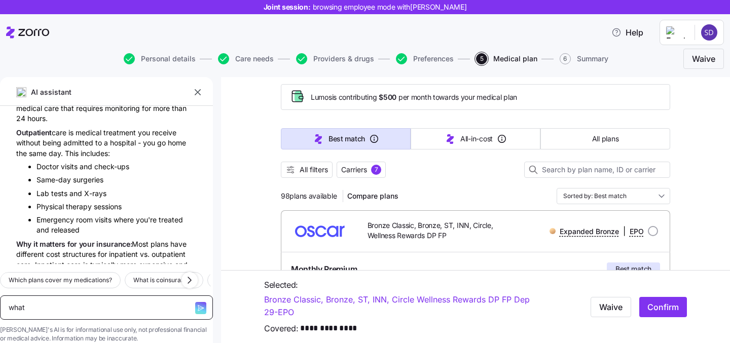
type textarea "x"
type textarea "what"
type textarea "x"
type textarea "what i"
type textarea "x"
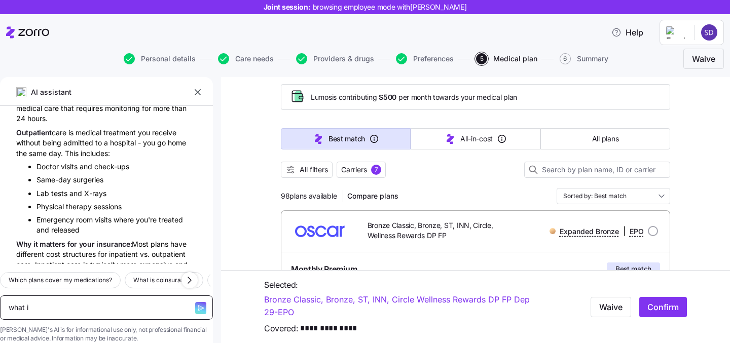
type textarea "what is"
type textarea "x"
type textarea "what is"
type textarea "x"
type textarea "what is th"
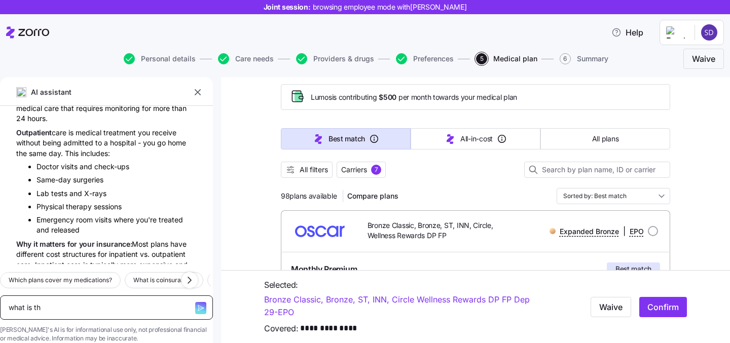
type textarea "x"
type textarea "what is the"
type textarea "x"
type textarea "what is the d"
type textarea "x"
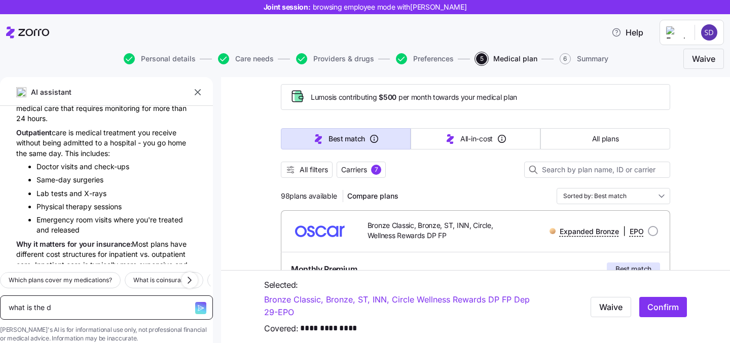
type textarea "what is the di"
type textarea "x"
type textarea "what is the dif"
type textarea "x"
type textarea "what is the diffe"
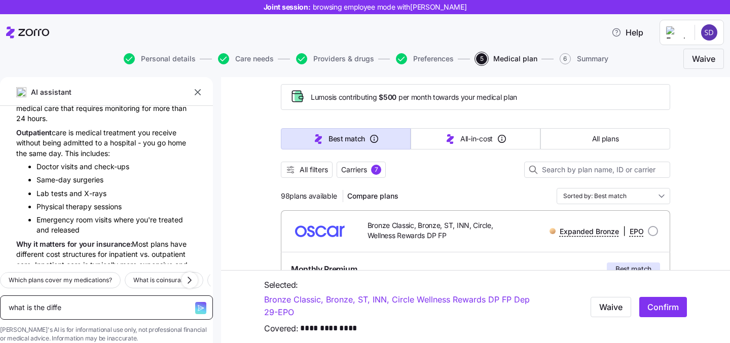
type textarea "x"
type textarea "what is the differ"
type textarea "x"
type textarea "what is the differe"
type textarea "x"
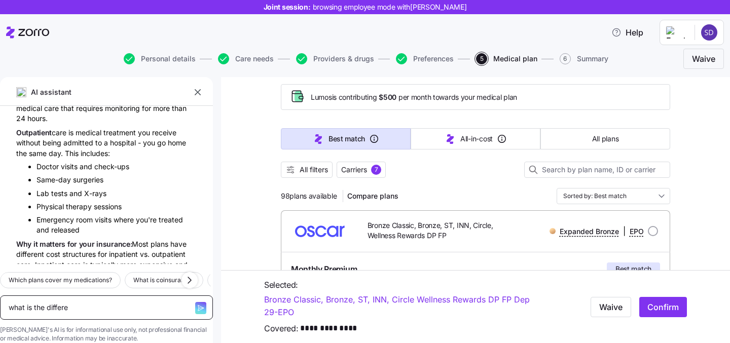
type textarea "what is the differen"
type textarea "x"
type textarea "what is the differenc"
type textarea "x"
type textarea "what is the difference"
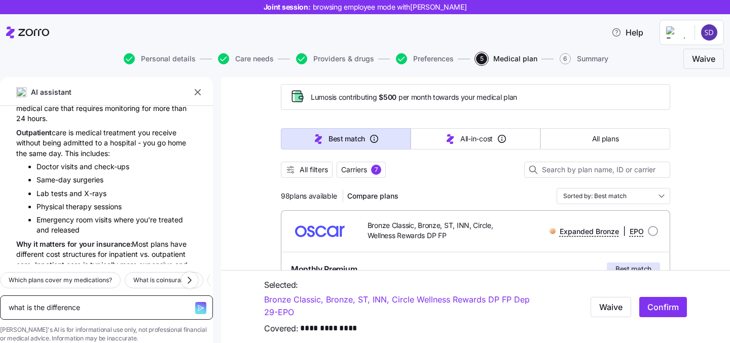
type textarea "x"
type textarea "what is the difference b"
type textarea "x"
type textarea "what is the difference be"
type textarea "x"
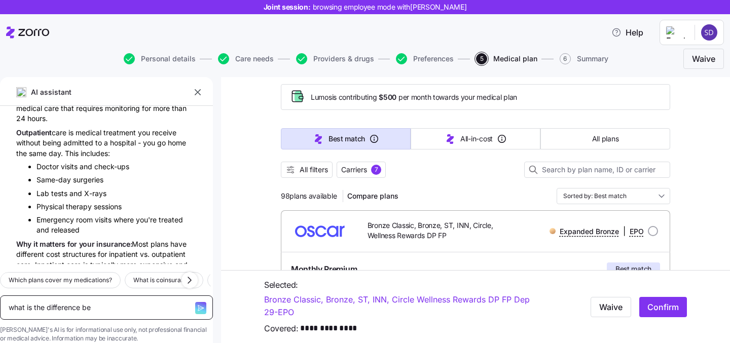
type textarea "what is the difference bet"
type textarea "x"
type textarea "what is the difference betw"
type textarea "x"
type textarea "what is the difference betwe"
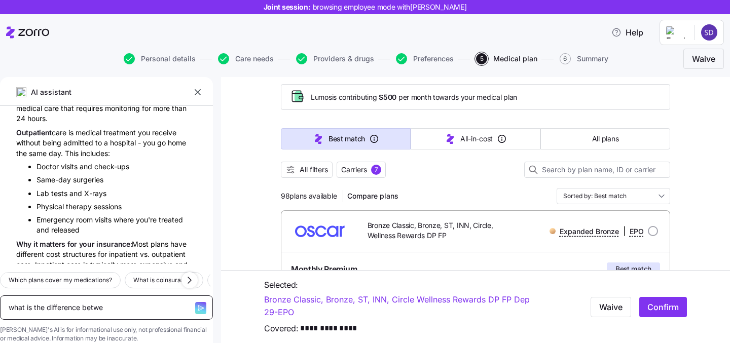
type textarea "x"
type textarea "what is the difference betwee"
type textarea "x"
type textarea "what is the difference between"
type textarea "x"
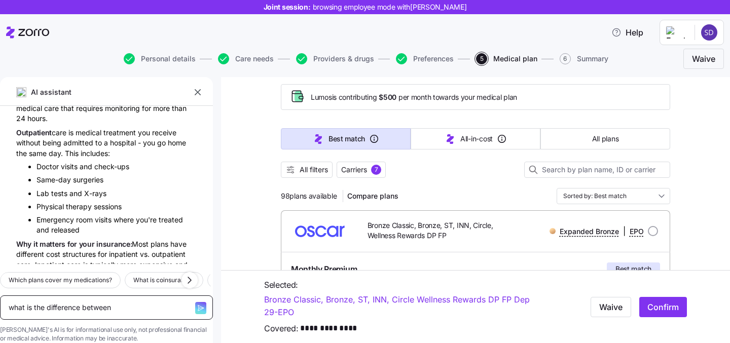
type textarea "what is the difference between"
type textarea "x"
type textarea "what is the difference between an"
type textarea "x"
type textarea "what is the difference between an"
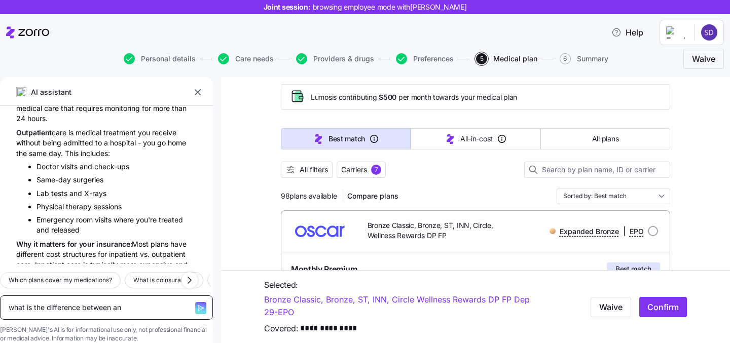
type textarea "x"
type textarea "what is the difference between an im"
type textarea "x"
type textarea "what is the difference between an imb"
type textarea "x"
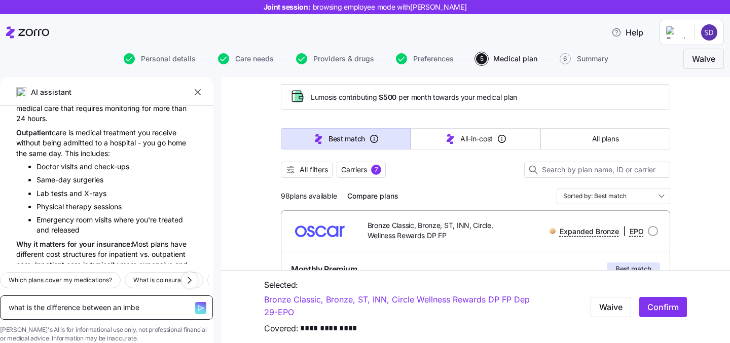
type textarea "what is the difference between an imbed"
type textarea "x"
type textarea "what is the difference between an imbedd"
type textarea "x"
type textarea "what is the difference between an imbedded"
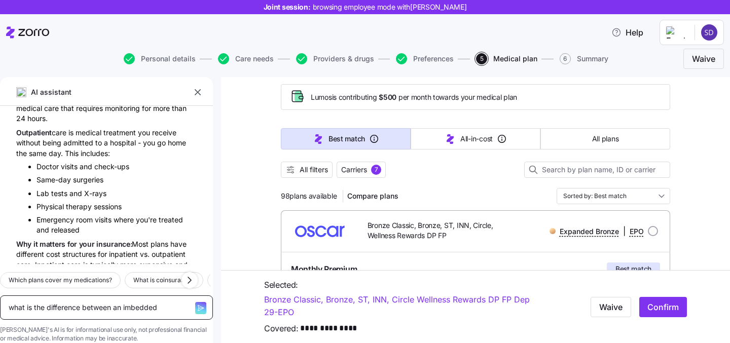
type textarea "x"
type textarea "what is the difference between an imbedded"
type textarea "x"
type textarea "what is the difference between an imbedded a"
type textarea "x"
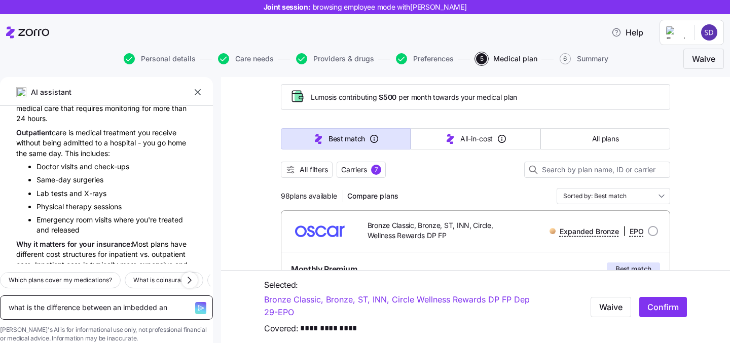
type textarea "what is the difference between an imbedded and"
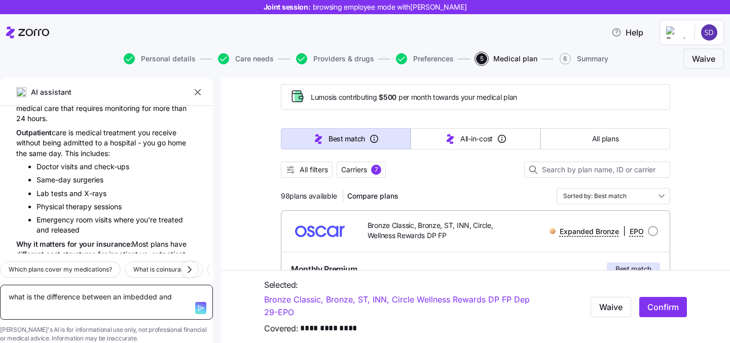
type textarea "x"
type textarea "what is the difference between an imbedded and"
type textarea "x"
type textarea "what is the difference between an imbedded and n"
type textarea "x"
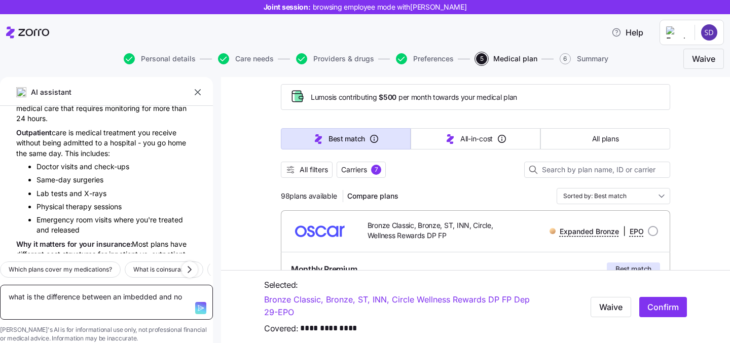
type textarea "what is the difference between an imbedded and non"
type textarea "x"
type textarea "what is the difference between an imbedded and non"
type textarea "x"
type textarea "what is the difference between an imbedded and non i"
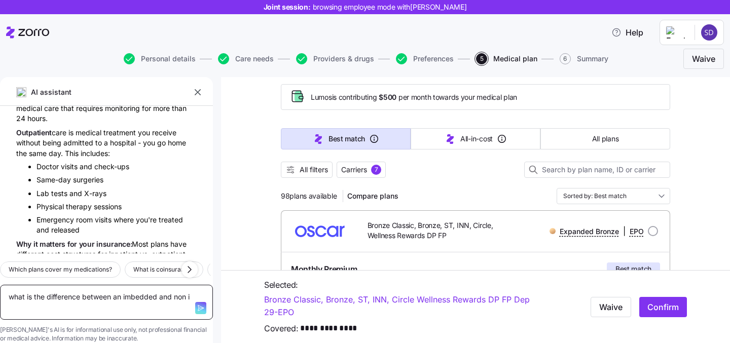
type textarea "x"
type textarea "what is the difference between an imbedded and non im"
type textarea "x"
type textarea "what is the difference between an imbedded and non imbe"
type textarea "x"
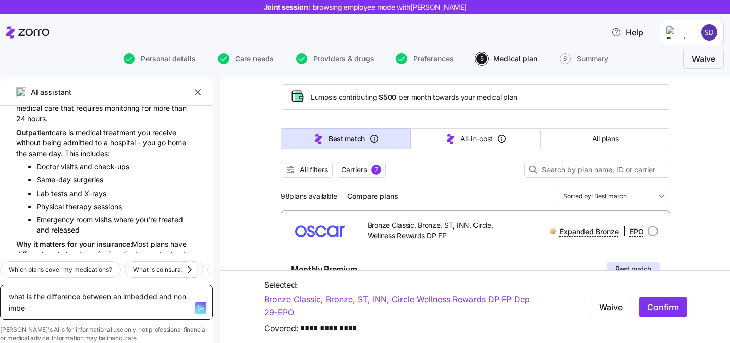
type textarea "what is the difference between an imbedded and non imbed"
type textarea "x"
type textarea "what is the difference between an imbedded and non imbedd"
type textarea "x"
type textarea "what is the difference between an imbedded and non imbedde"
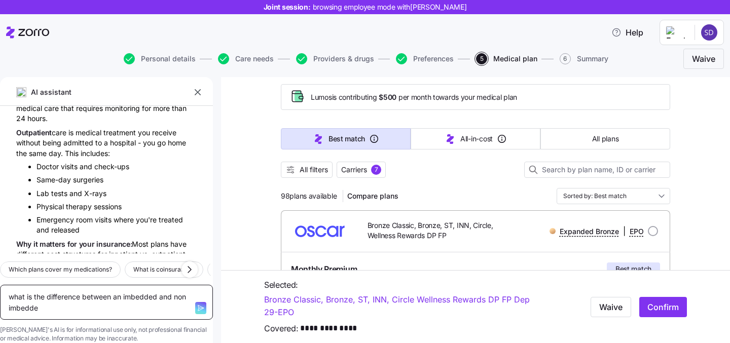
type textarea "x"
type textarea "what is the difference between an imbedded and non imbedded"
type textarea "x"
type textarea "what is the difference between an imbedded and non imbedded de"
type textarea "x"
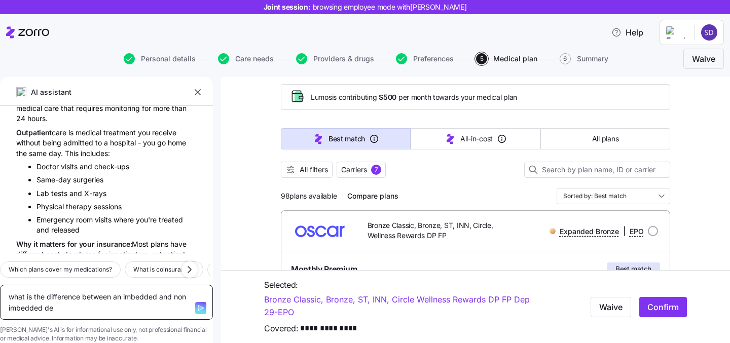
type textarea "what is the difference between an imbedded and non imbedded ded"
type textarea "x"
type textarea "what is the difference between an imbedded and non imbedded dedu"
type textarea "x"
type textarea "what is the difference between an imbedded and non imbedded deduc"
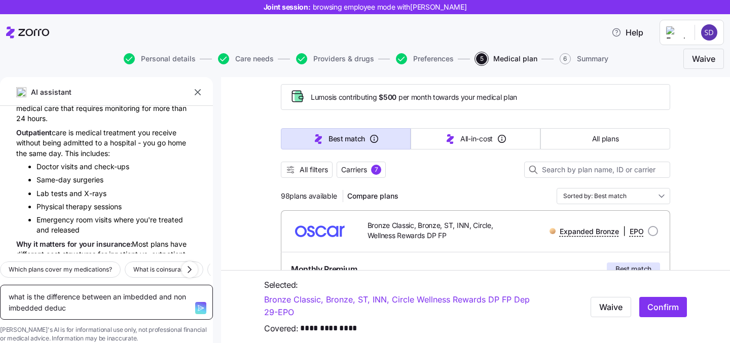
type textarea "x"
type textarea "what is the difference between an imbedded and non imbedded deduct"
type textarea "x"
type textarea "what is the difference between an imbedded and non imbedded deducti"
type textarea "x"
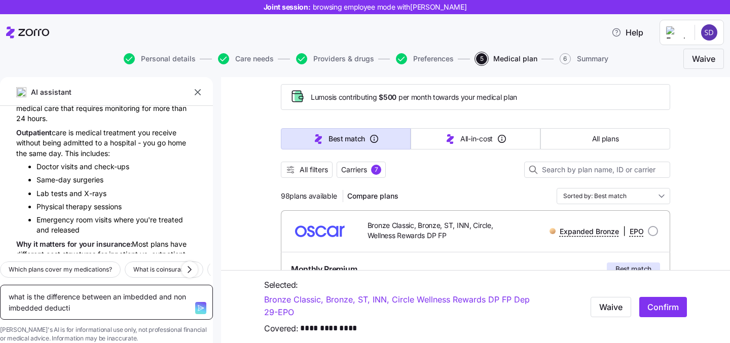
type textarea "what is the difference between an imbedded and non imbedded deductib"
type textarea "x"
type textarea "what is the difference between an imbedded and non imbedded deductibl"
type textarea "x"
type textarea "what is the difference between an imbedded and non imbedded deductible"
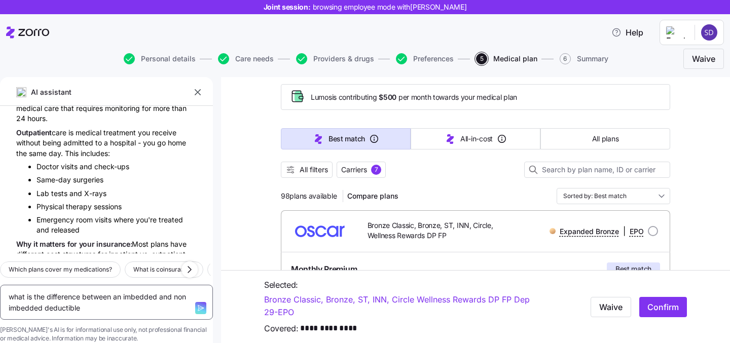
type textarea "x"
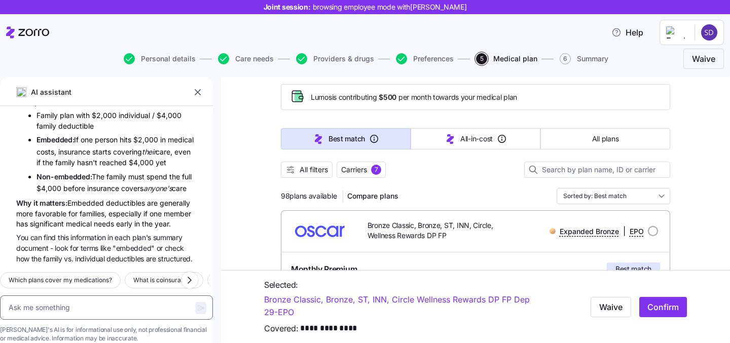
scroll to position [6165, 0]
click at [56, 296] on textarea at bounding box center [106, 308] width 213 height 24
type textarea "x"
type textarea "m"
type textarea "x"
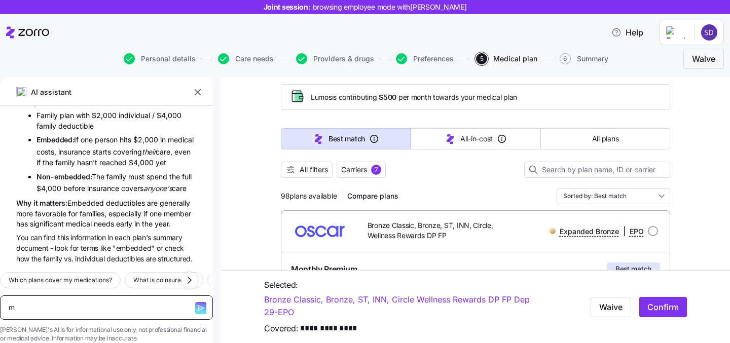
type textarea "mu"
type textarea "x"
type textarea "mu"
type textarea "x"
type textarea "mu"
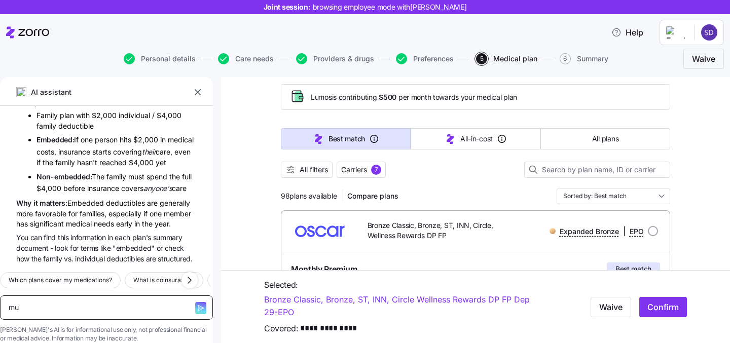
type textarea "x"
type textarea "m"
type textarea "x"
type textarea "my"
type textarea "x"
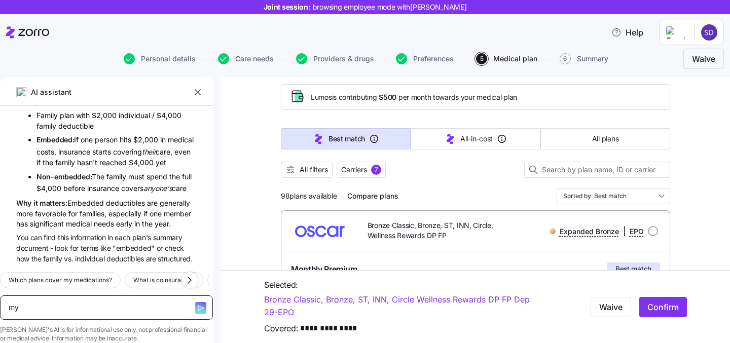
type textarea "my"
type textarea "x"
type textarea "my wiu"
type textarea "x"
type textarea "my wiufge"
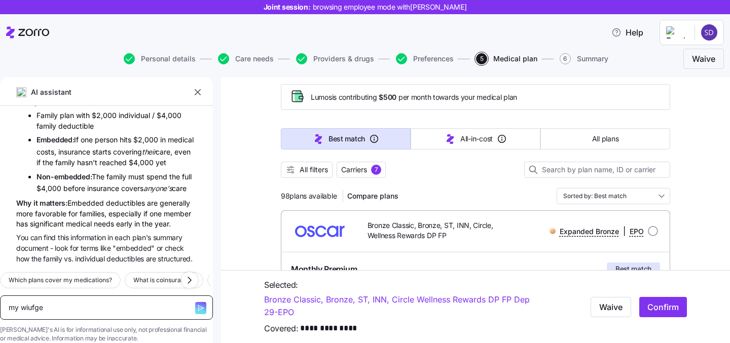
type textarea "x"
type textarea "my wiufg"
type textarea "x"
type textarea "my wiuf"
type textarea "x"
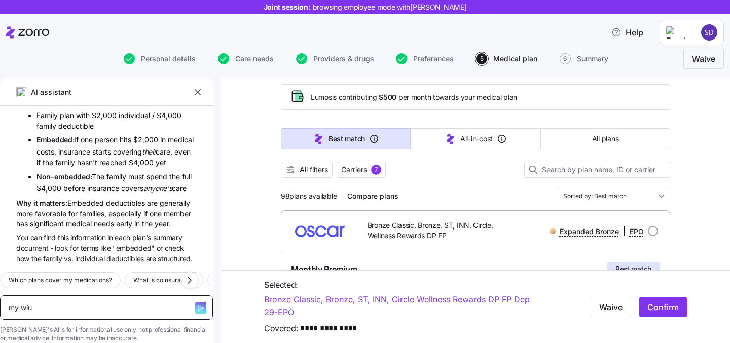
type textarea "my wi"
type textarea "x"
type textarea "my wif"
type textarea "x"
type textarea "my wife"
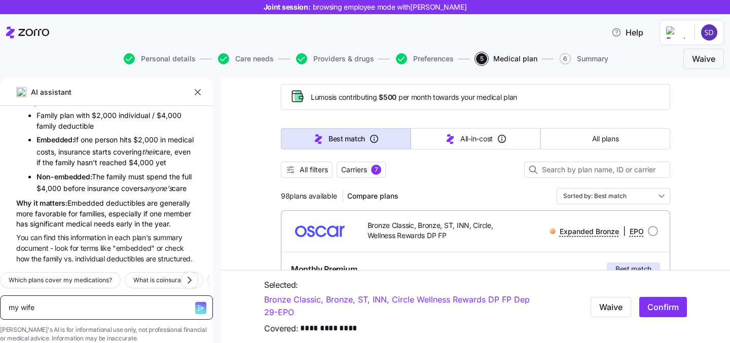
type textarea "x"
type textarea "my wife"
type textarea "x"
type textarea "my wife is"
type textarea "x"
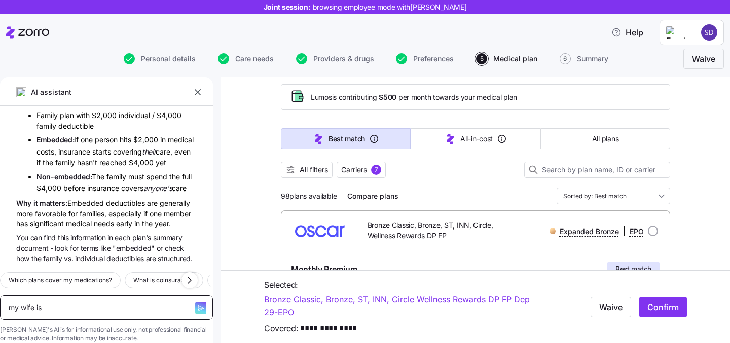
type textarea "my wife is"
type textarea "x"
type textarea "my wife is p"
type textarea "x"
type textarea "my wife is pr"
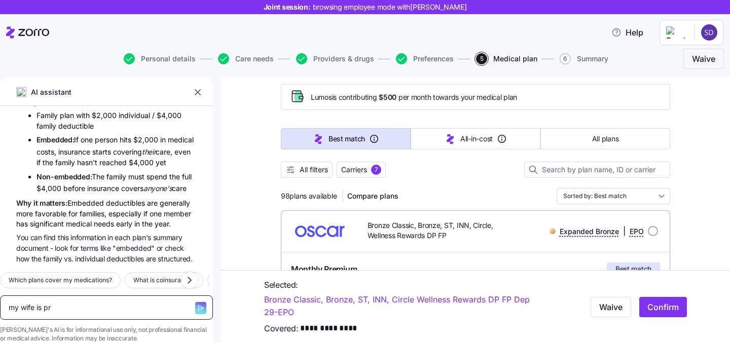
type textarea "x"
type textarea "my wife is pre"
type textarea "x"
type textarea "my wife is pregan"
type textarea "x"
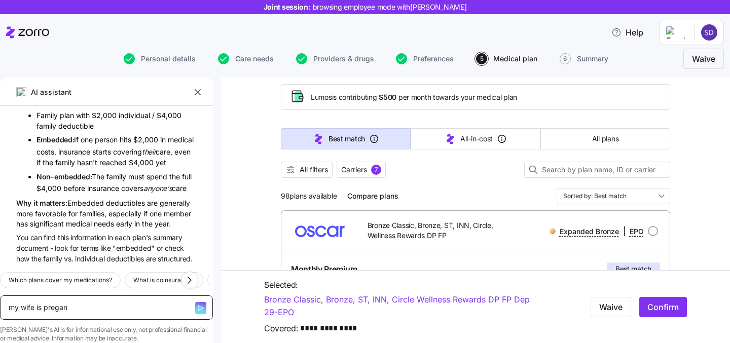
type textarea "my wife is [PERSON_NAME]"
type textarea "x"
type textarea "my wife is [PERSON_NAME]"
type textarea "x"
type textarea "my wife is preganant"
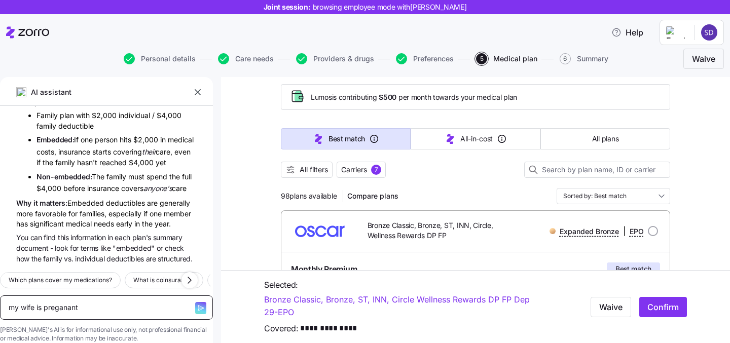
type textarea "x"
type textarea "my wife is preganant"
type textarea "x"
type textarea "my wife is preganant wh"
type textarea "x"
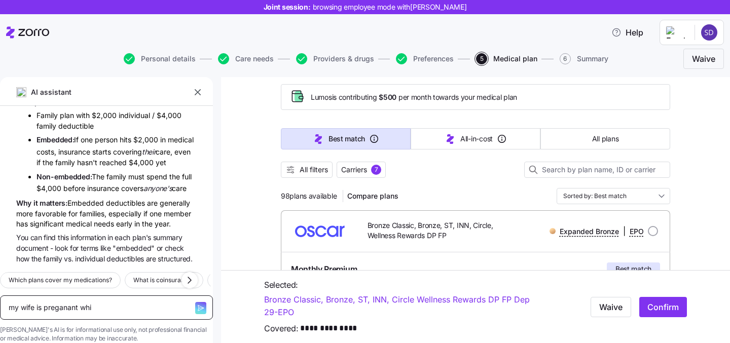
type textarea "my wife is preganant whic"
type textarea "x"
type textarea "my wife is preganant which"
type textarea "x"
type textarea "my wife is preganant which p"
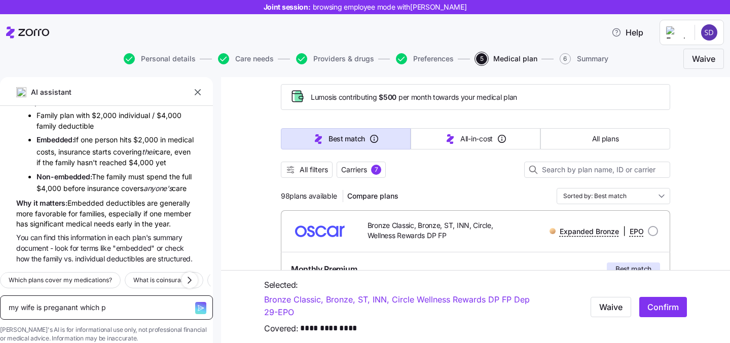
type textarea "x"
type textarea "my wife is preganant which pla"
type textarea "x"
type textarea "my wife is preganant which plan"
type textarea "x"
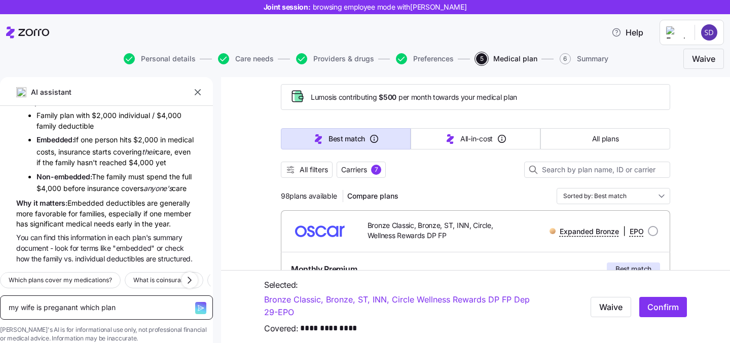
type textarea "my wife is preganant which plan"
type textarea "x"
type textarea "my wife is preganant which plan d"
type textarea "x"
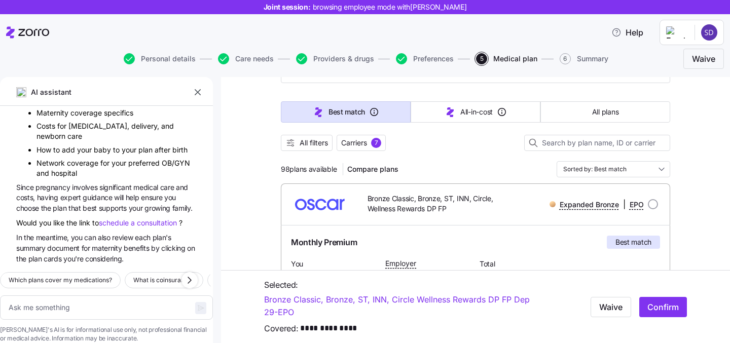
scroll to position [80, 0]
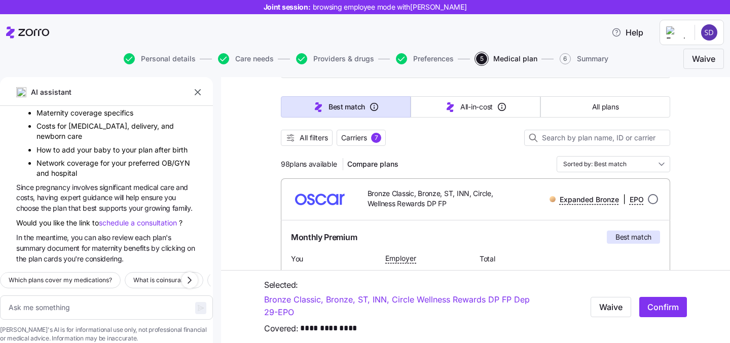
click at [648, 198] on input "radio" at bounding box center [653, 199] width 10 height 10
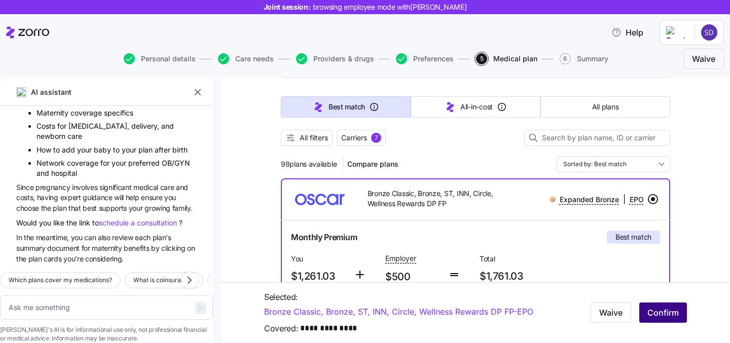
click at [664, 320] on button "Confirm" at bounding box center [664, 313] width 48 height 20
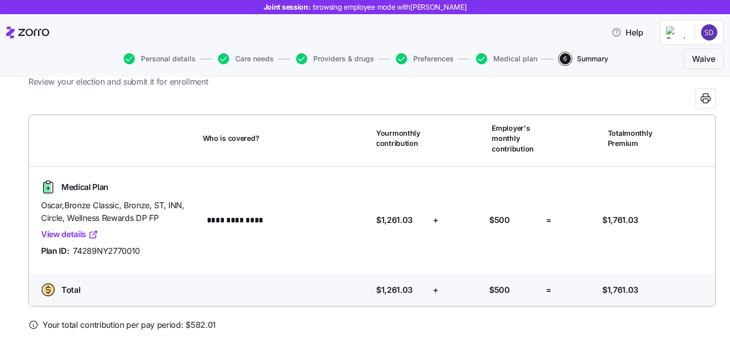
scroll to position [76, 0]
